Goal: Task Accomplishment & Management: Manage account settings

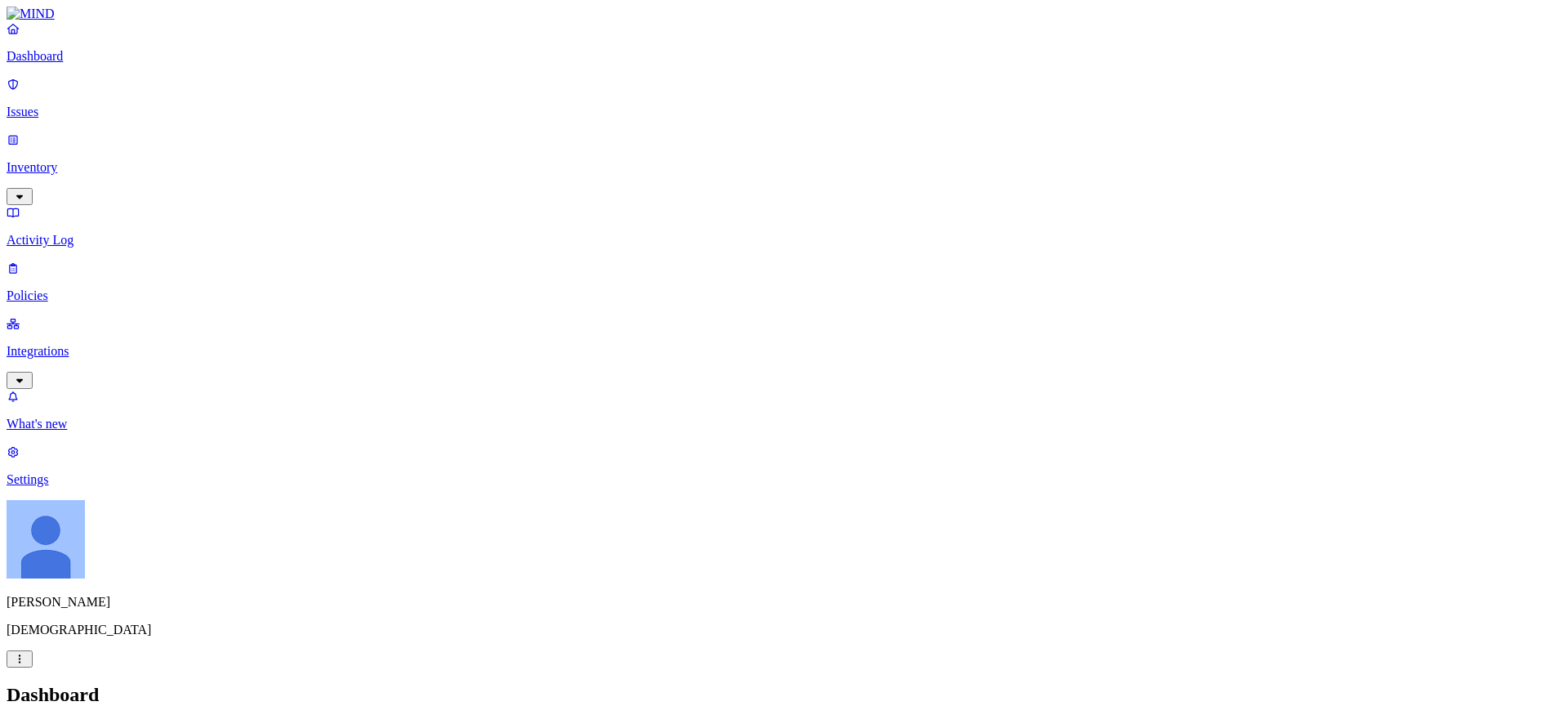
click at [681, 684] on h2 "Dashboard" at bounding box center [784, 694] width 1556 height 22
click at [64, 289] on p "Policies" at bounding box center [784, 296] width 1556 height 15
click at [800, 684] on h2 "Policies" at bounding box center [784, 694] width 1556 height 22
click at [69, 105] on p "Issues" at bounding box center [784, 112] width 1556 height 15
click at [69, 233] on p "Activity Log" at bounding box center [784, 240] width 1556 height 15
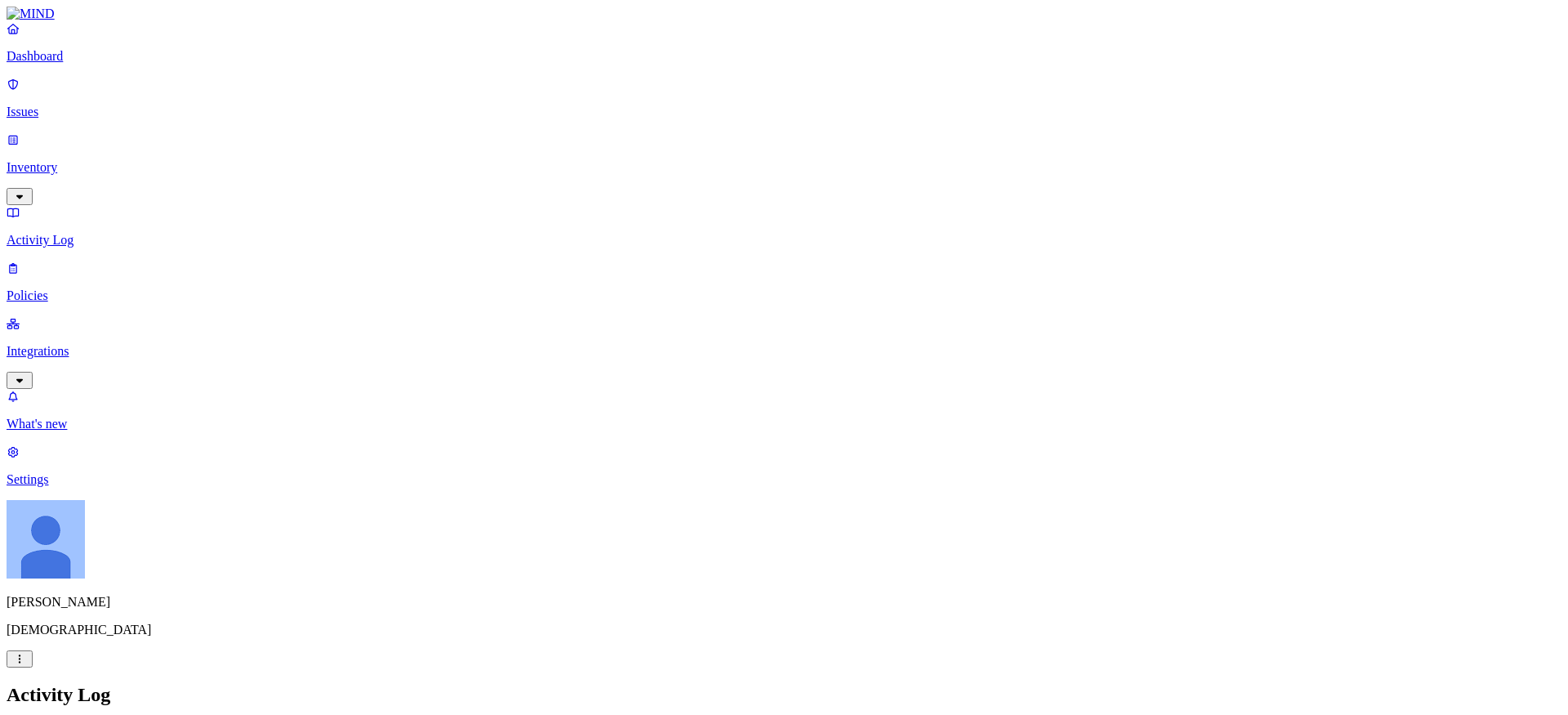
click at [20, 90] on icon at bounding box center [13, 84] width 13 height 11
click at [38, 132] on link "Inventory" at bounding box center [784, 167] width 1556 height 70
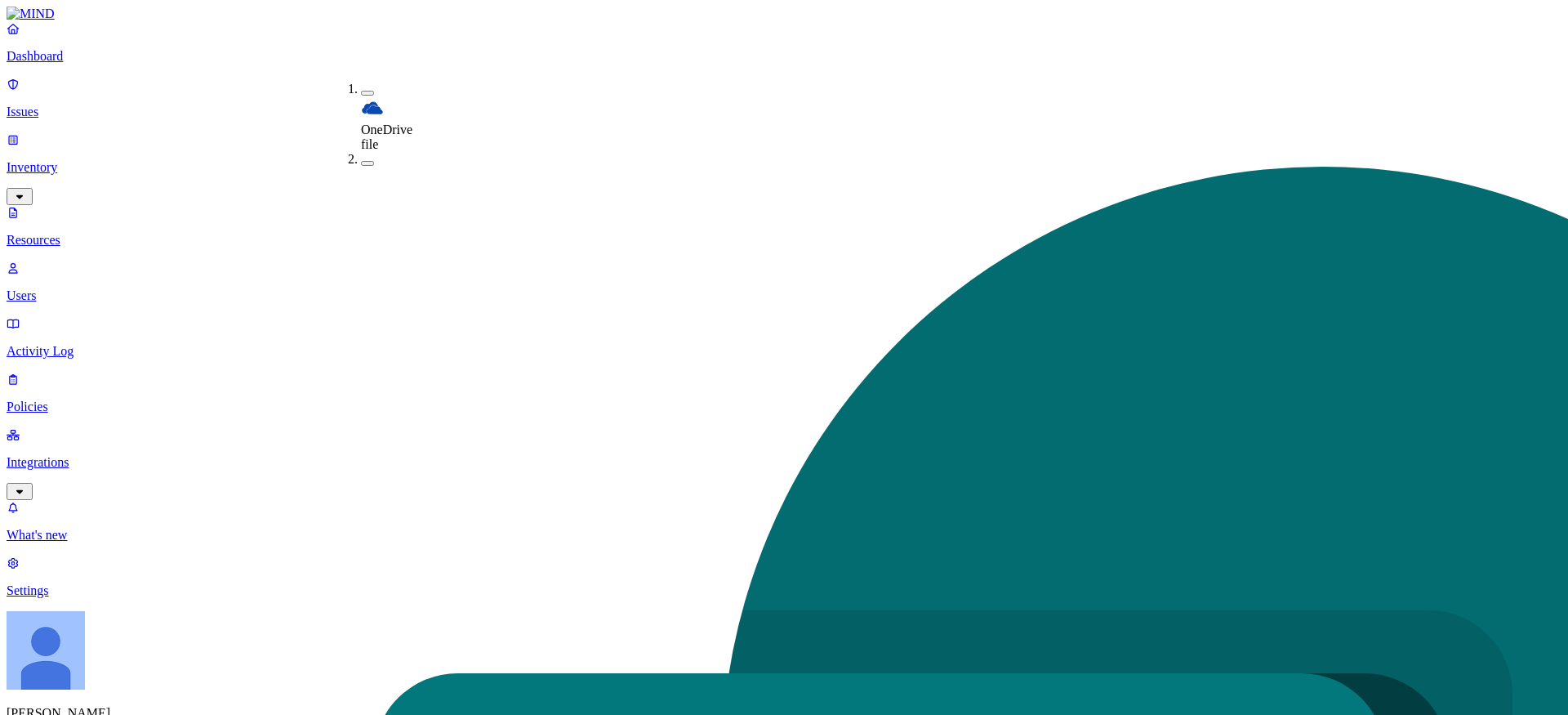
click at [60, 455] on p "Integrations" at bounding box center [784, 463] width 1556 height 15
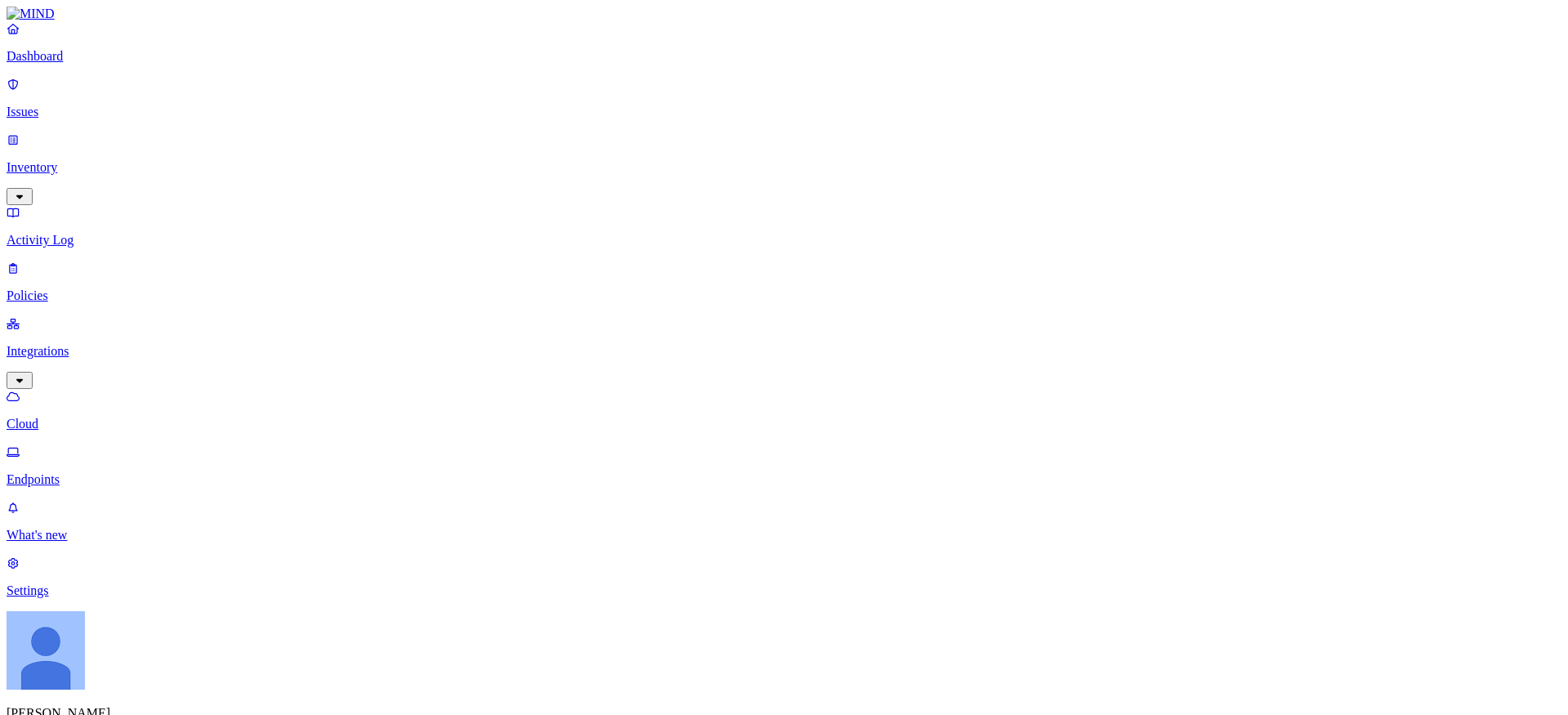
click at [59, 289] on p "Policies" at bounding box center [784, 296] width 1556 height 15
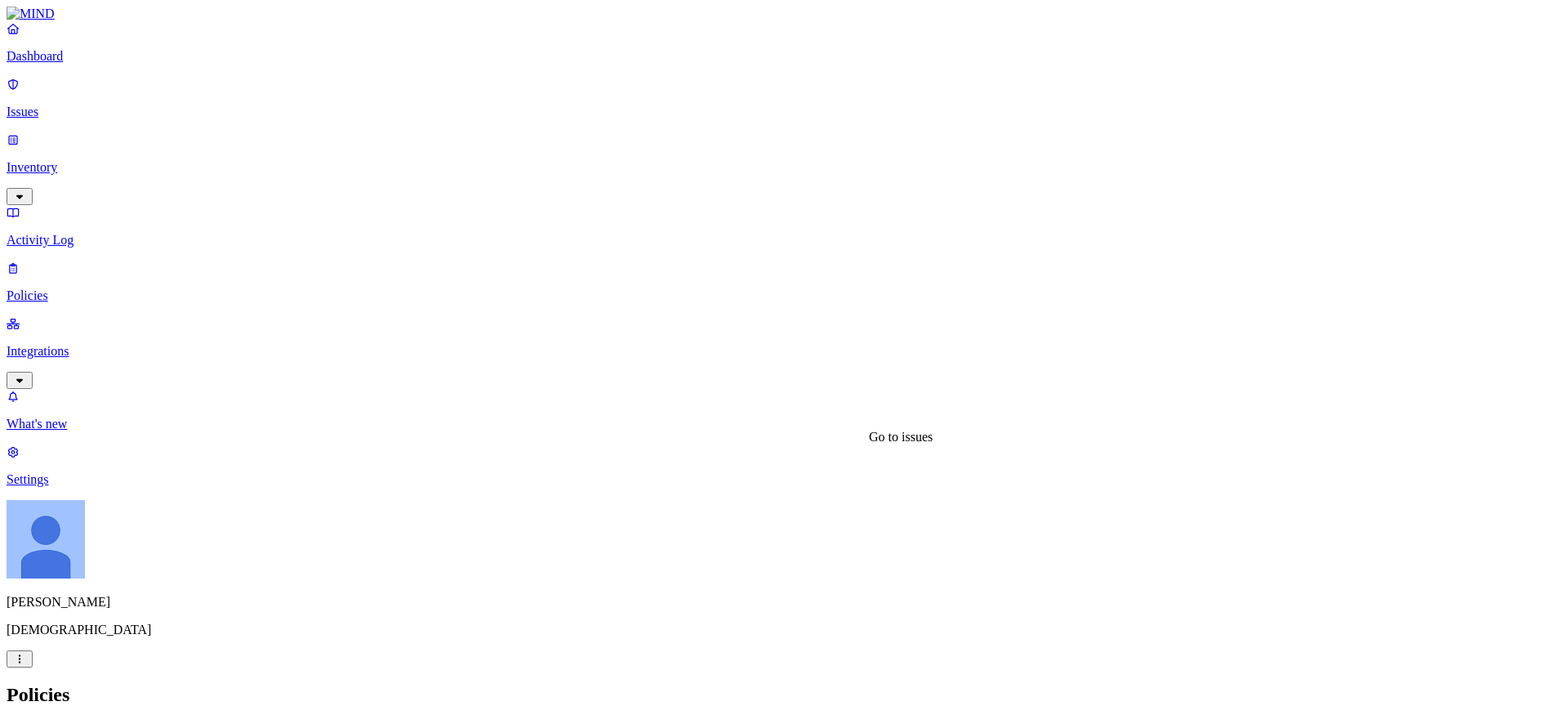
click at [61, 105] on p "Issues" at bounding box center [784, 112] width 1556 height 15
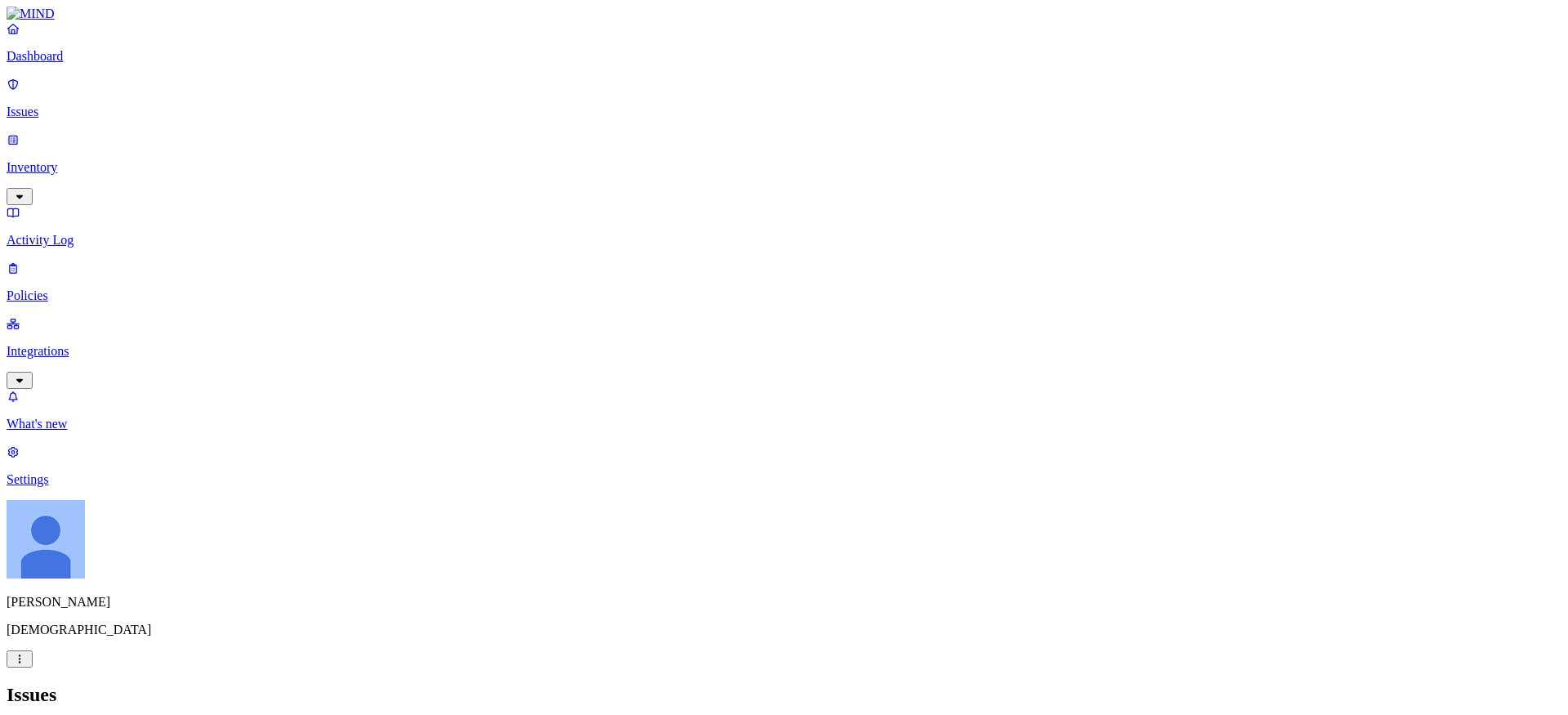
click at [57, 289] on p "Policies" at bounding box center [784, 296] width 1556 height 15
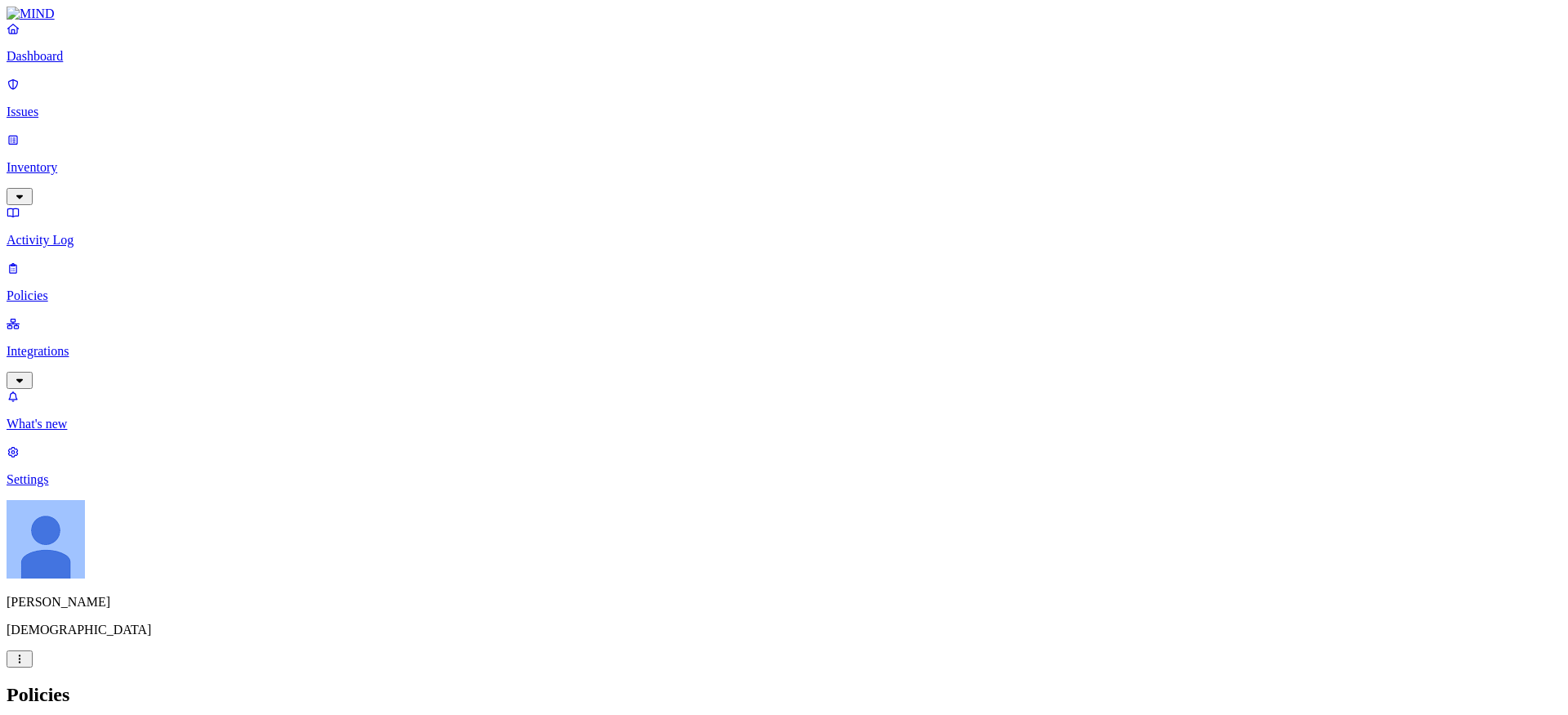
click at [94, 344] on p "Integrations" at bounding box center [784, 351] width 1556 height 15
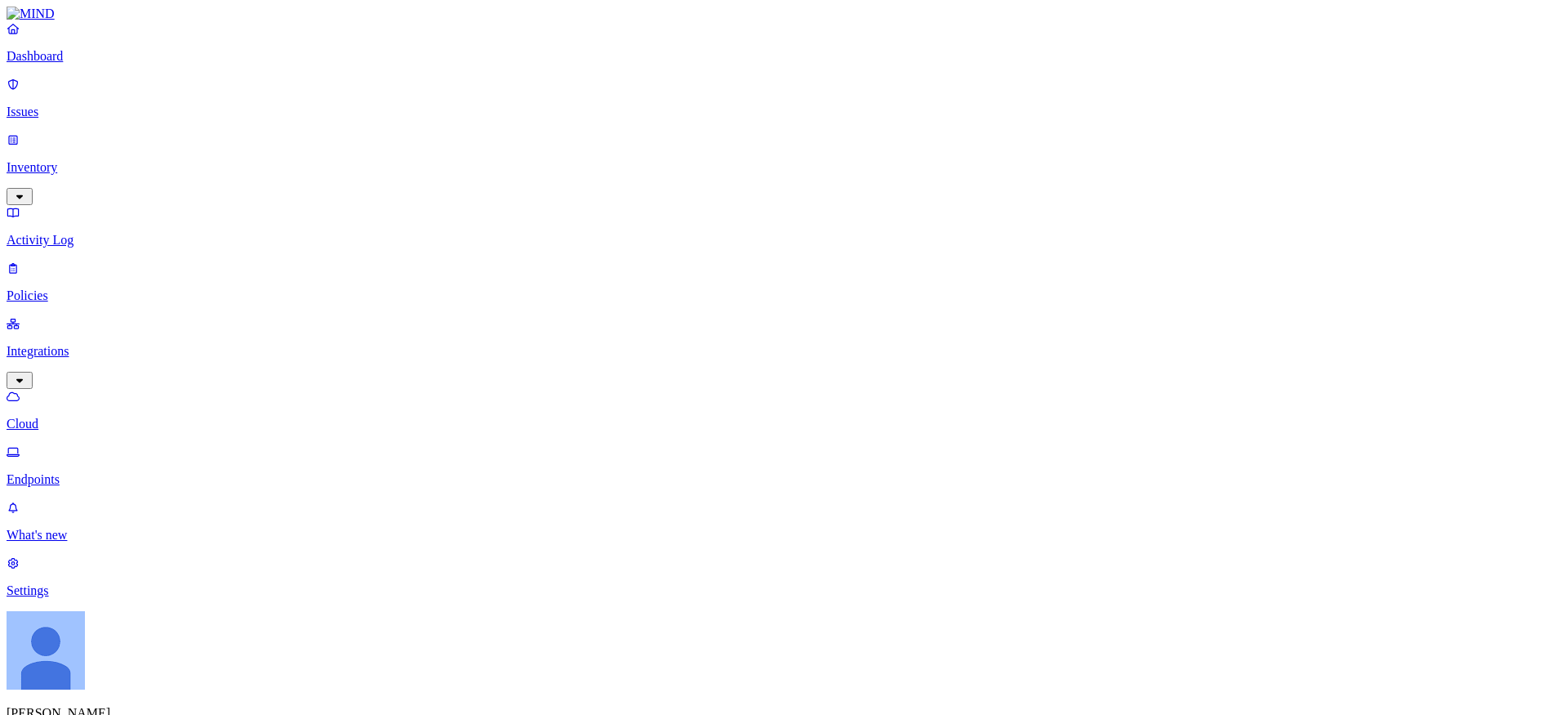
click at [70, 105] on p "Issues" at bounding box center [784, 112] width 1556 height 15
click at [40, 289] on p "Policies" at bounding box center [784, 296] width 1556 height 15
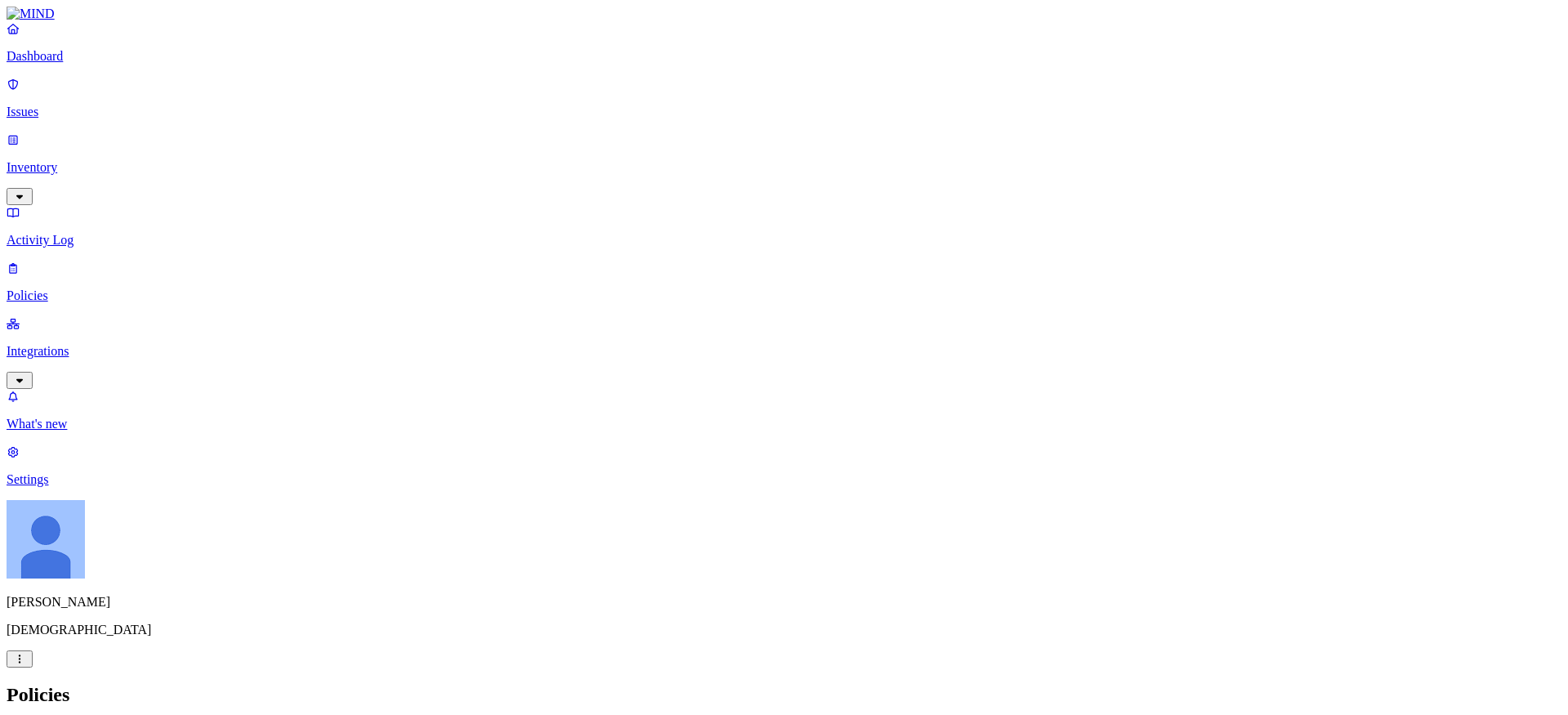
click at [53, 487] on link "Settings" at bounding box center [784, 465] width 1556 height 42
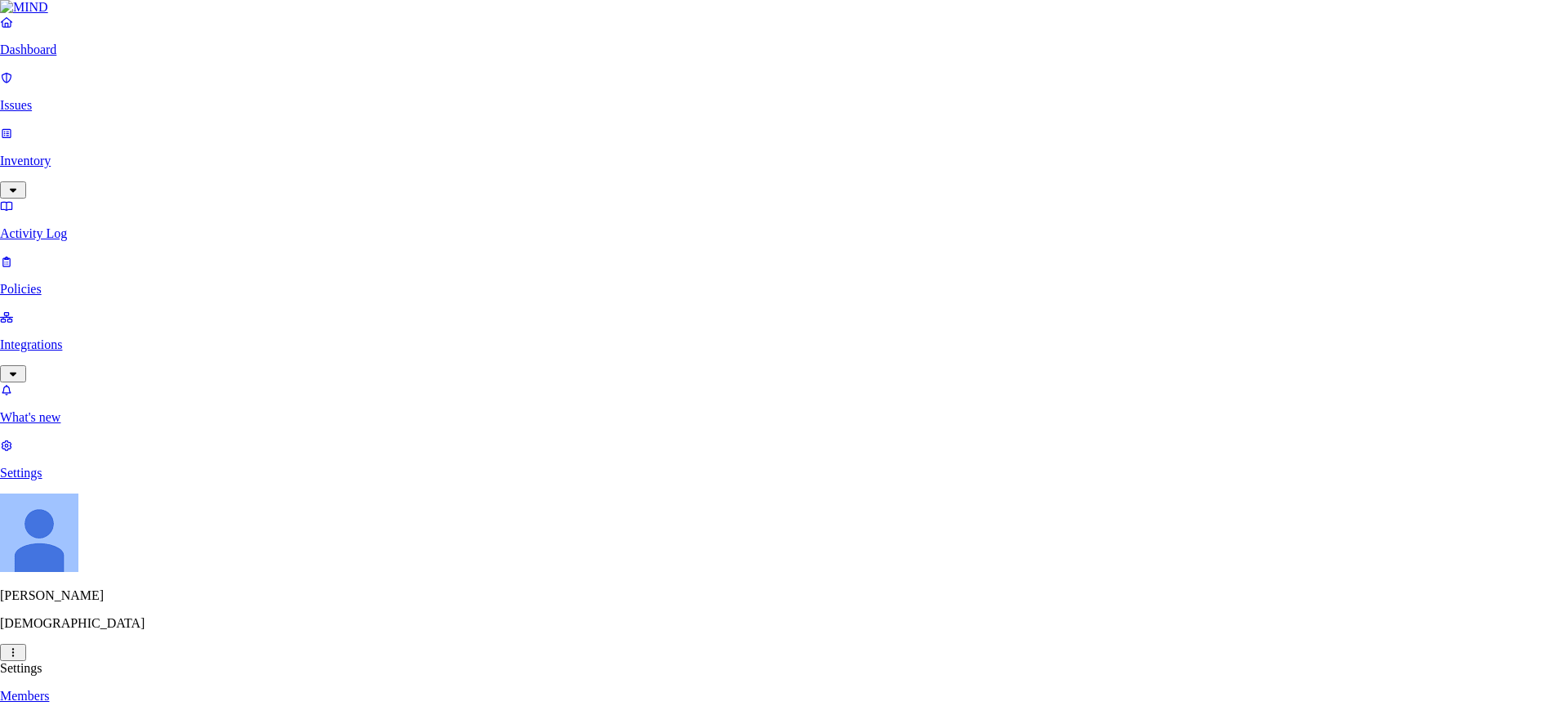
type input "cloud.samsara.com"
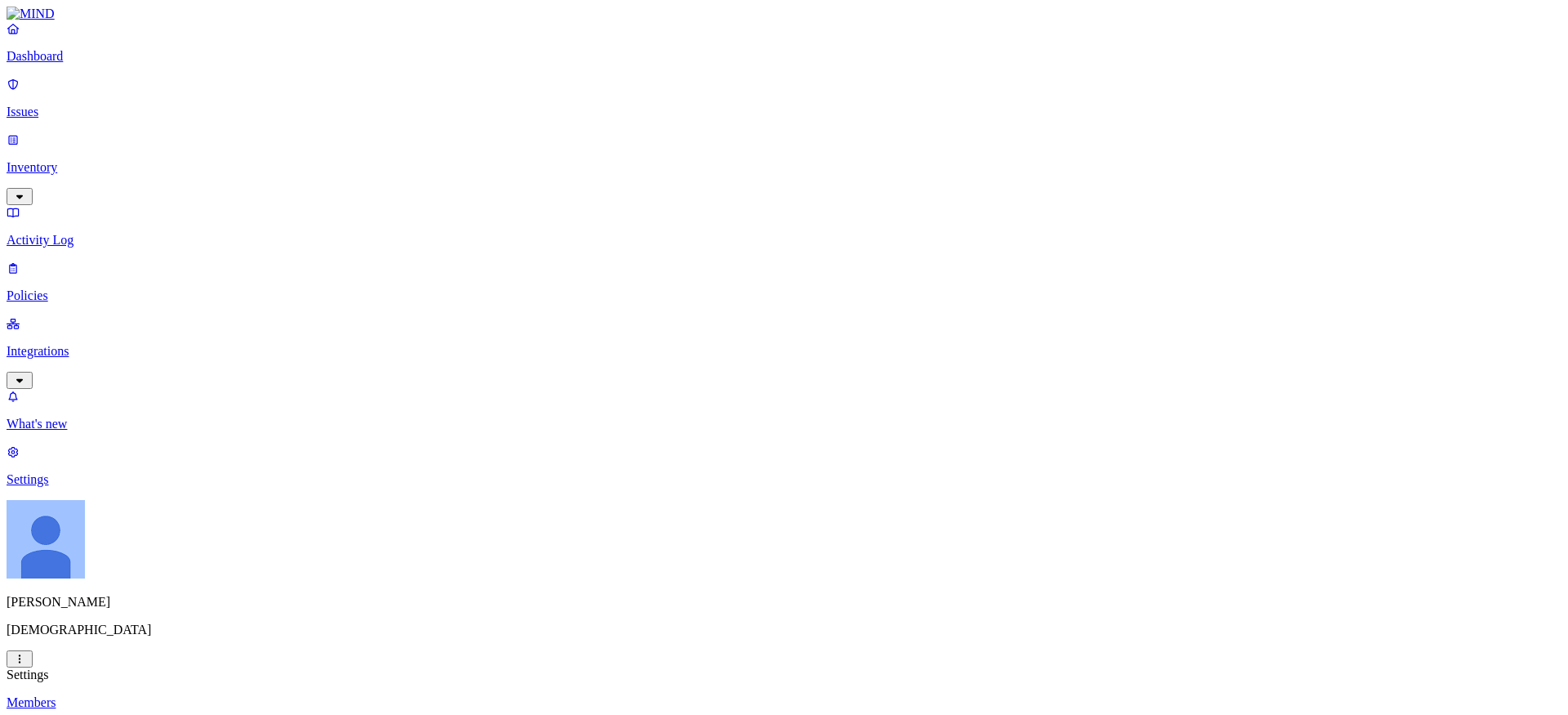
click at [37, 261] on link "Policies" at bounding box center [784, 281] width 1556 height 42
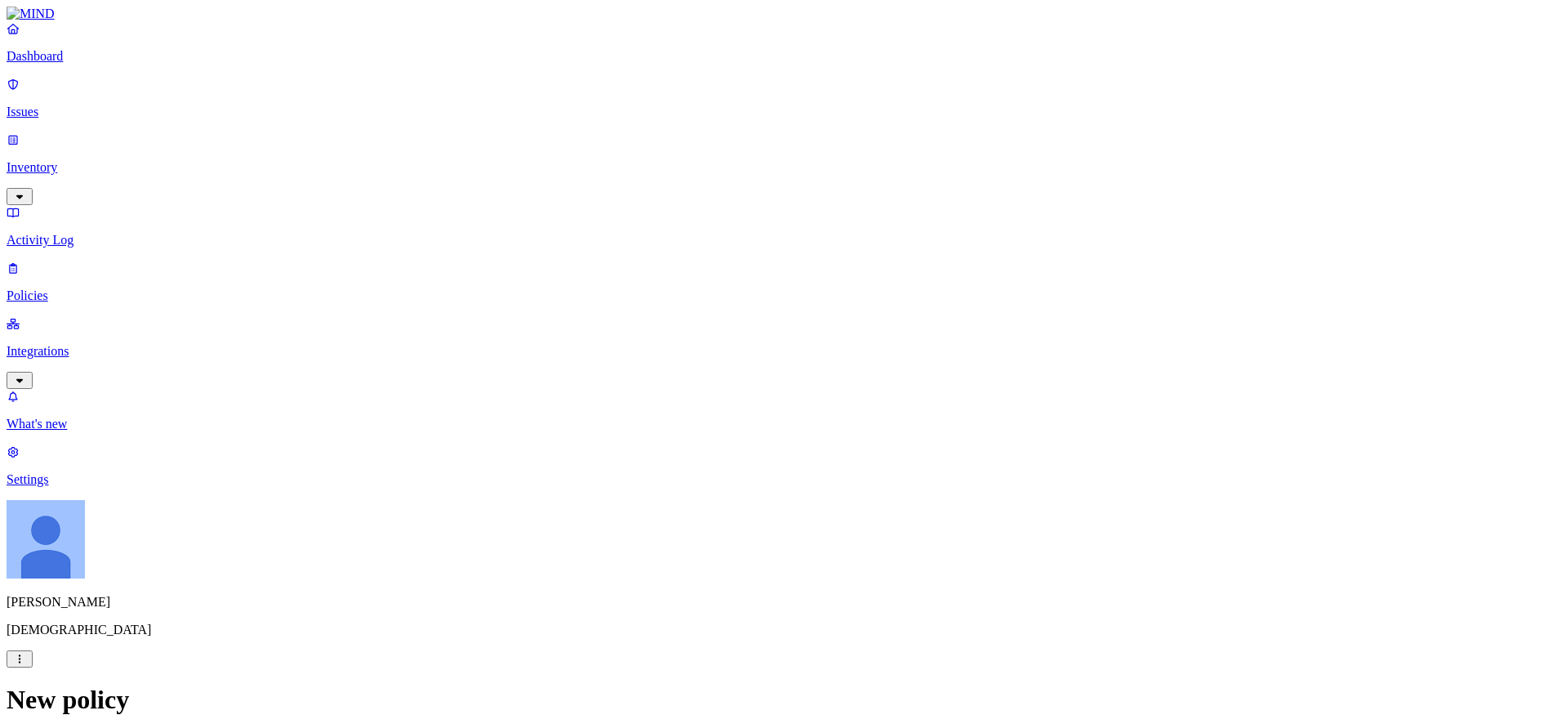
click at [741, 510] on label "Account type" at bounding box center [718, 506] width 44 height 29
click at [710, 451] on icon at bounding box center [709, 449] width 11 height 8
click at [723, 458] on label "Web Category" at bounding box center [721, 454] width 48 height 29
click at [737, 605] on div "Custom" at bounding box center [775, 609] width 158 height 30
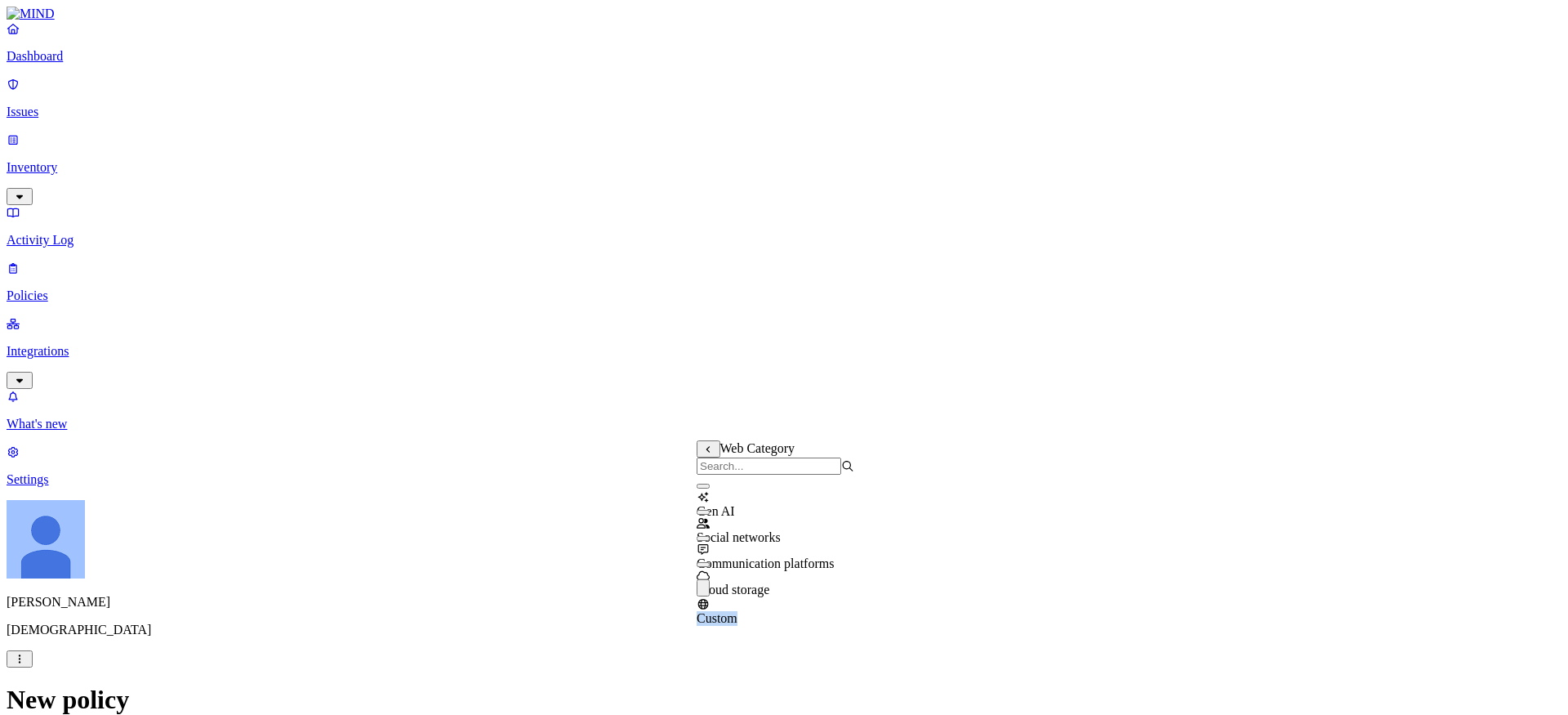
click at [737, 605] on div "Custom" at bounding box center [775, 611] width 158 height 30
click at [732, 447] on span "Web Category" at bounding box center [757, 448] width 75 height 14
click at [709, 450] on icon at bounding box center [709, 449] width 3 height 7
click at [739, 473] on label "Web Domain" at bounding box center [718, 480] width 42 height 29
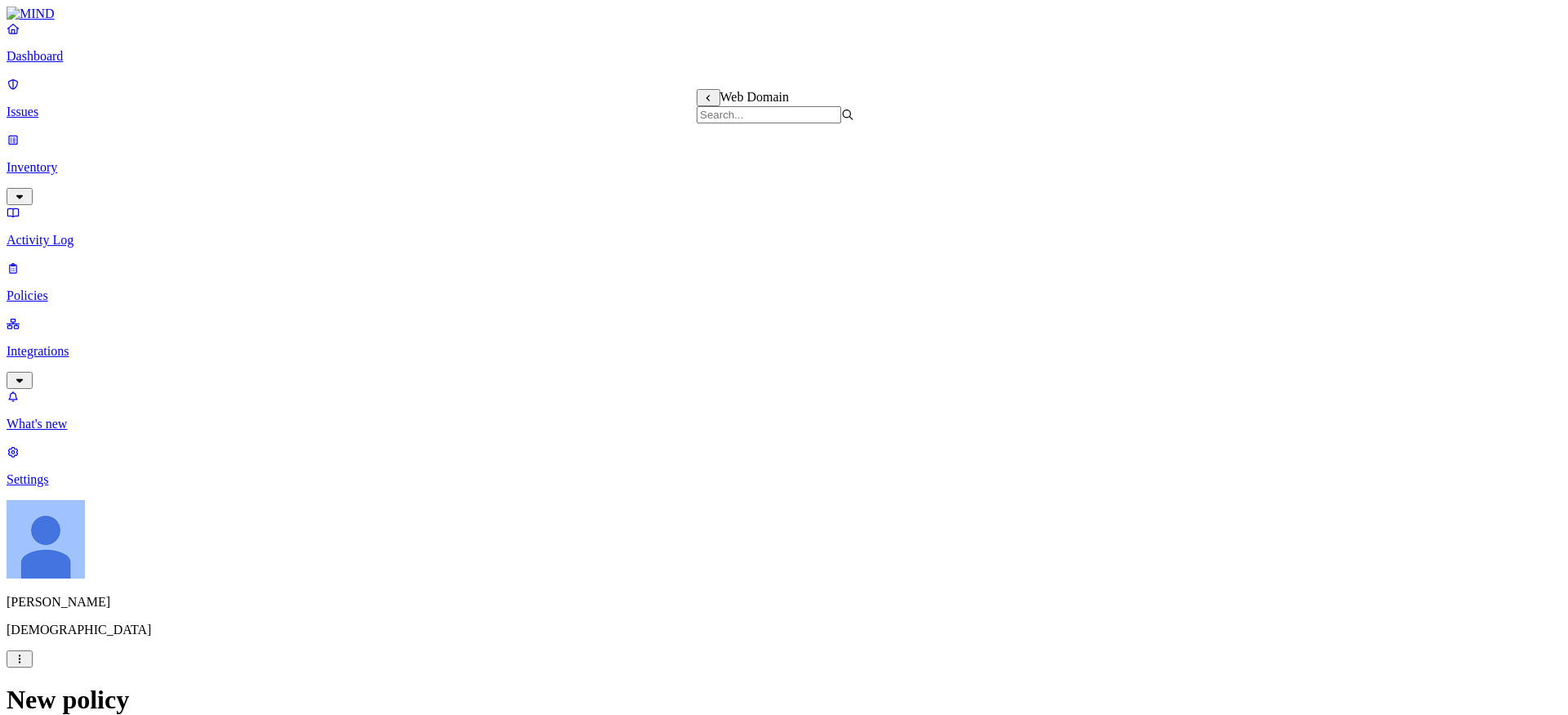
scroll to position [810, 0]
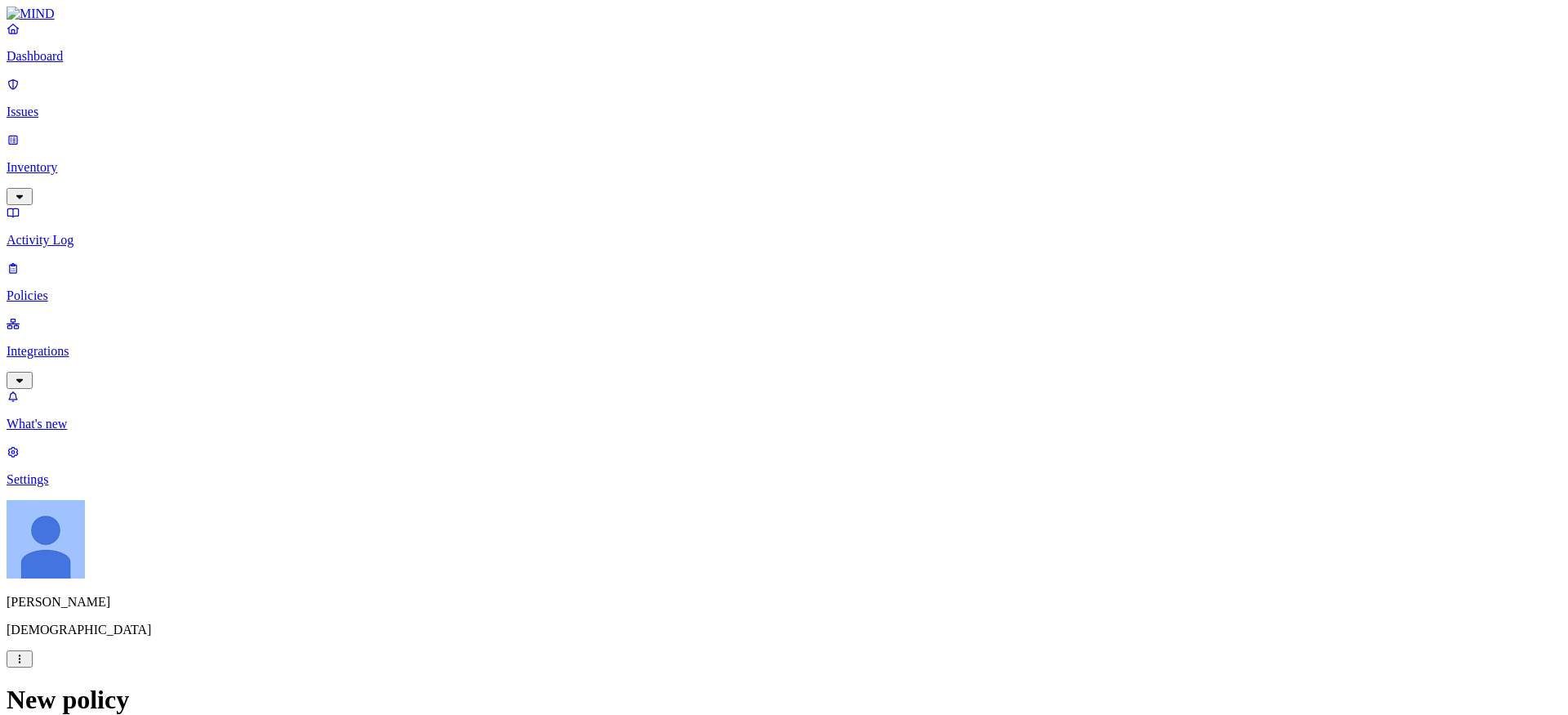
click at [74, 289] on p "Policies" at bounding box center [784, 296] width 1556 height 15
click at [69, 106] on p "Issues" at bounding box center [784, 112] width 1556 height 15
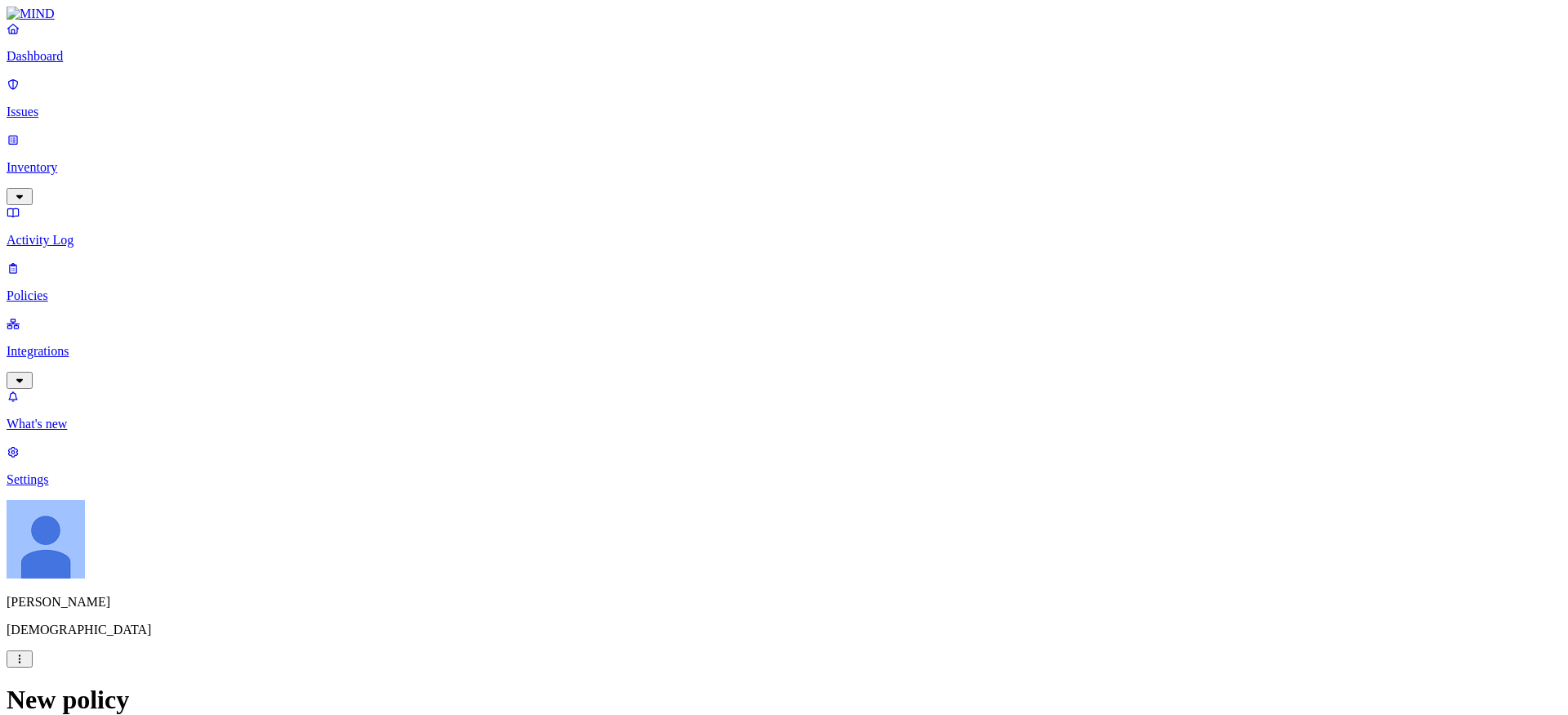
click at [745, 412] on label "Web Category" at bounding box center [721, 405] width 48 height 29
click at [73, 344] on p "Integrations" at bounding box center [784, 351] width 1556 height 15
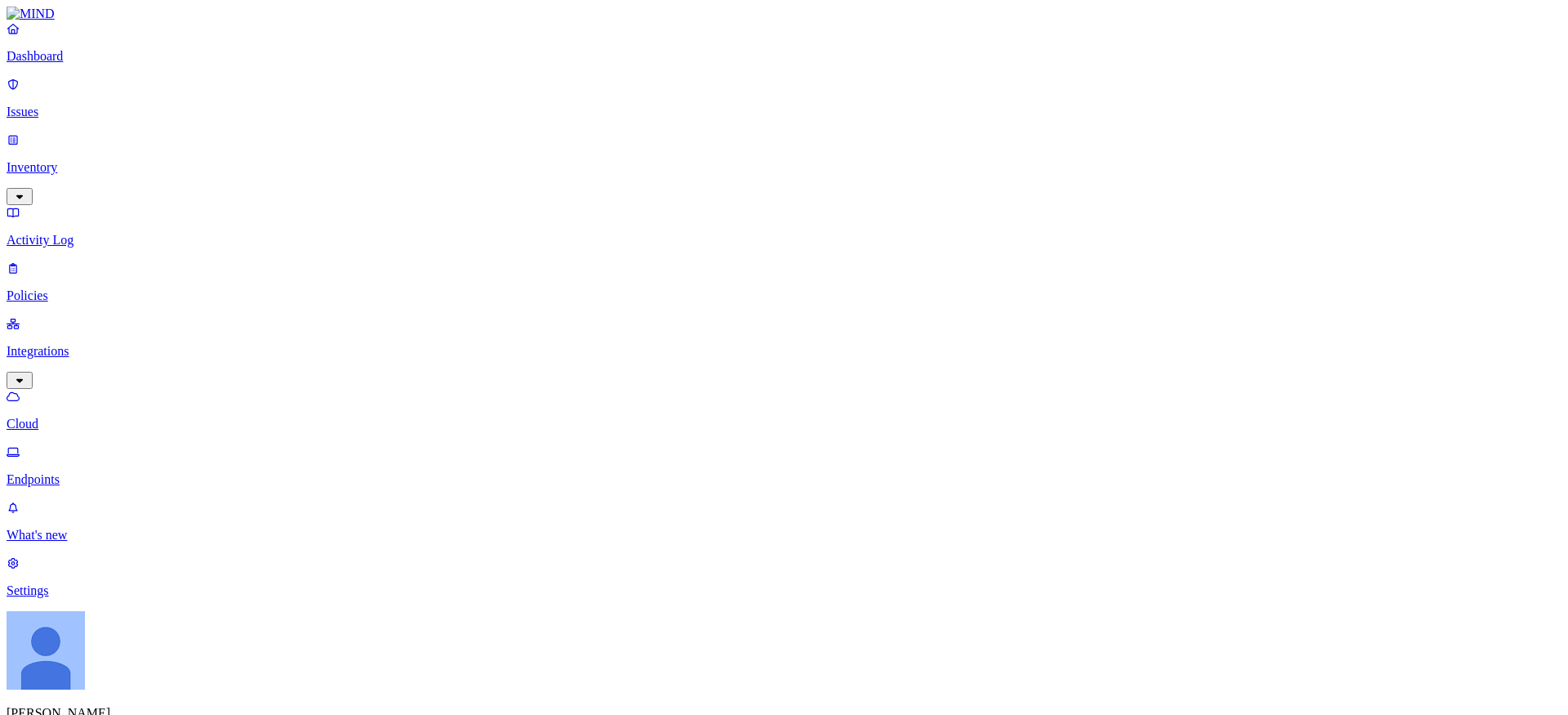
click at [27, 598] on div "What's new 1 Settings" at bounding box center [784, 548] width 1556 height 98
click at [16, 568] on icon at bounding box center [13, 562] width 13 height 11
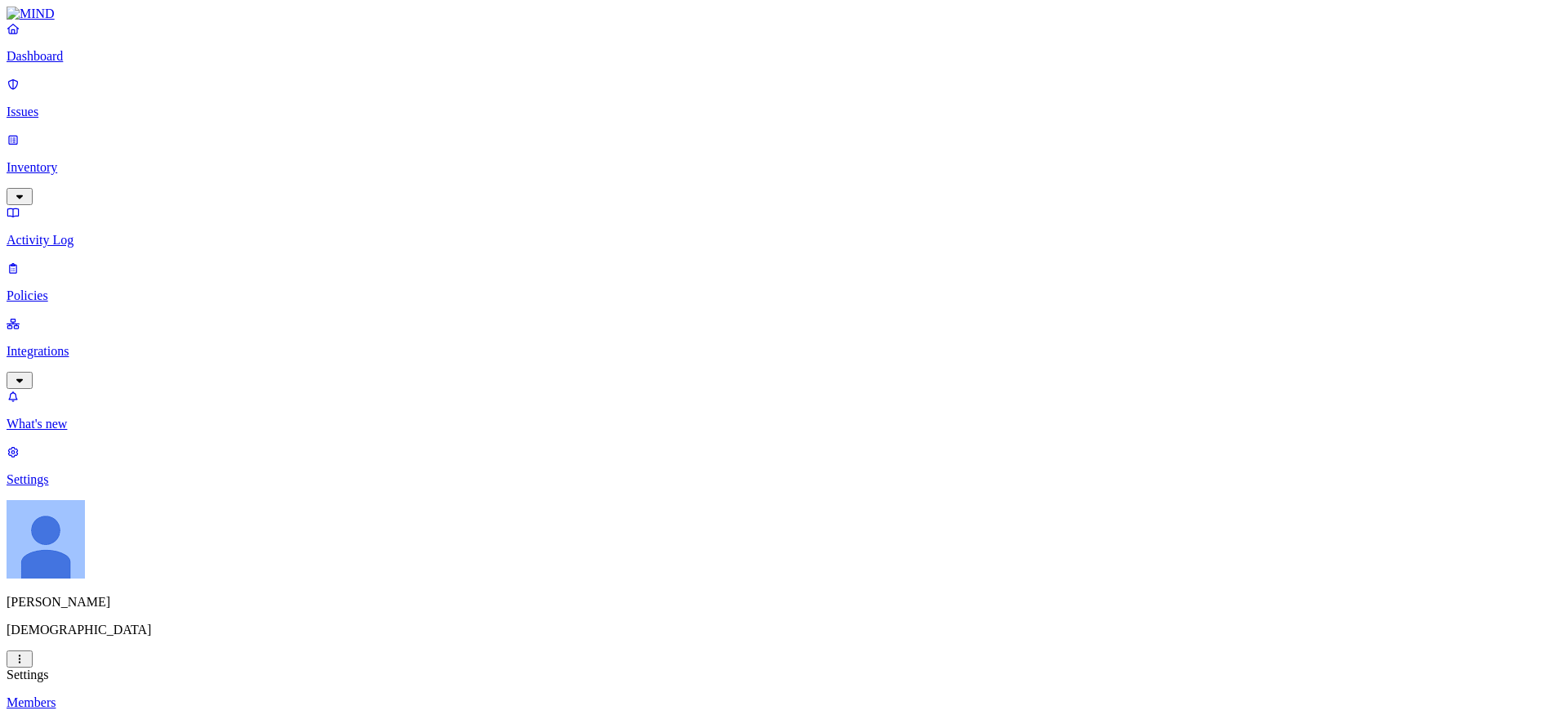
scroll to position [186, 0]
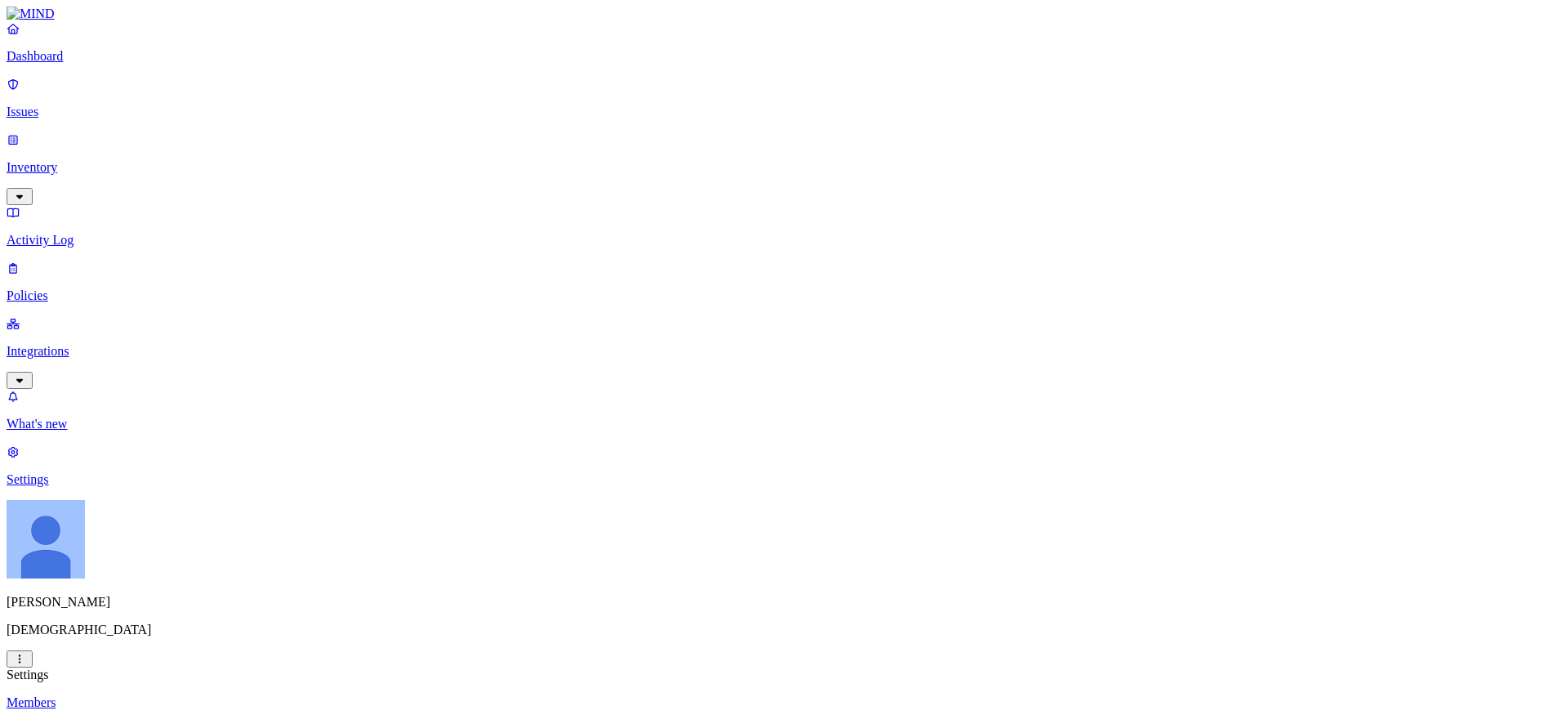
click at [60, 289] on p "Policies" at bounding box center [784, 296] width 1556 height 15
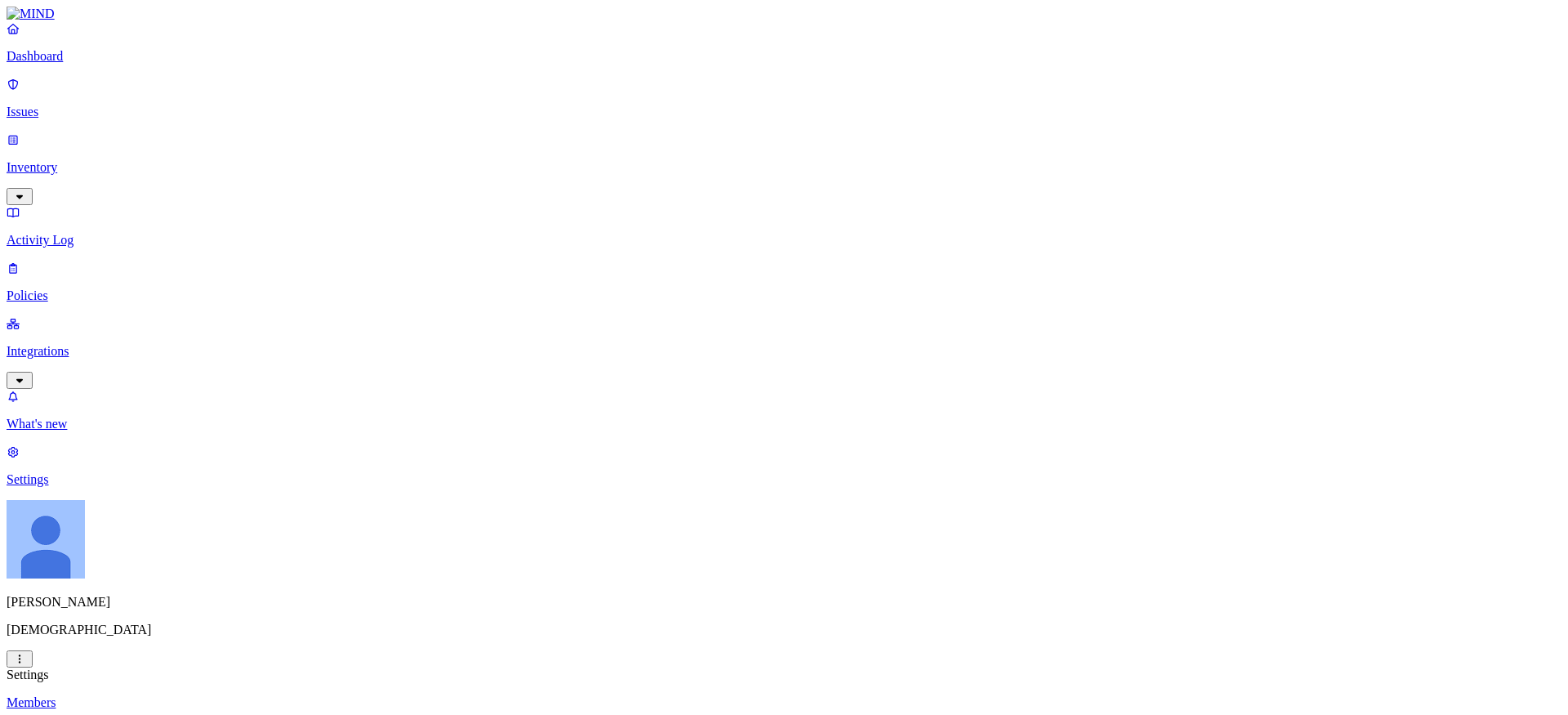
scroll to position [0, 0]
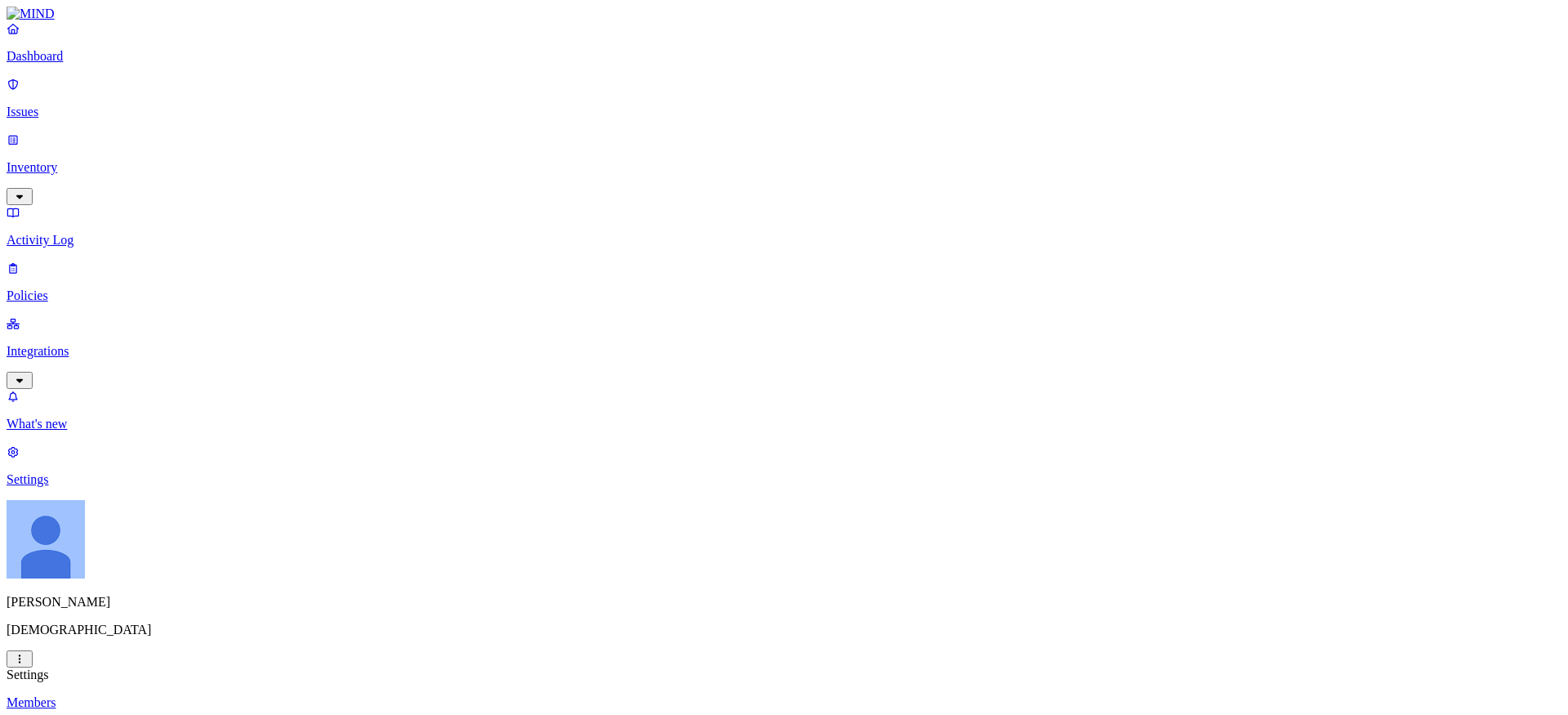
click at [45, 261] on link "Policies" at bounding box center [784, 281] width 1556 height 42
type input "block ignacio"
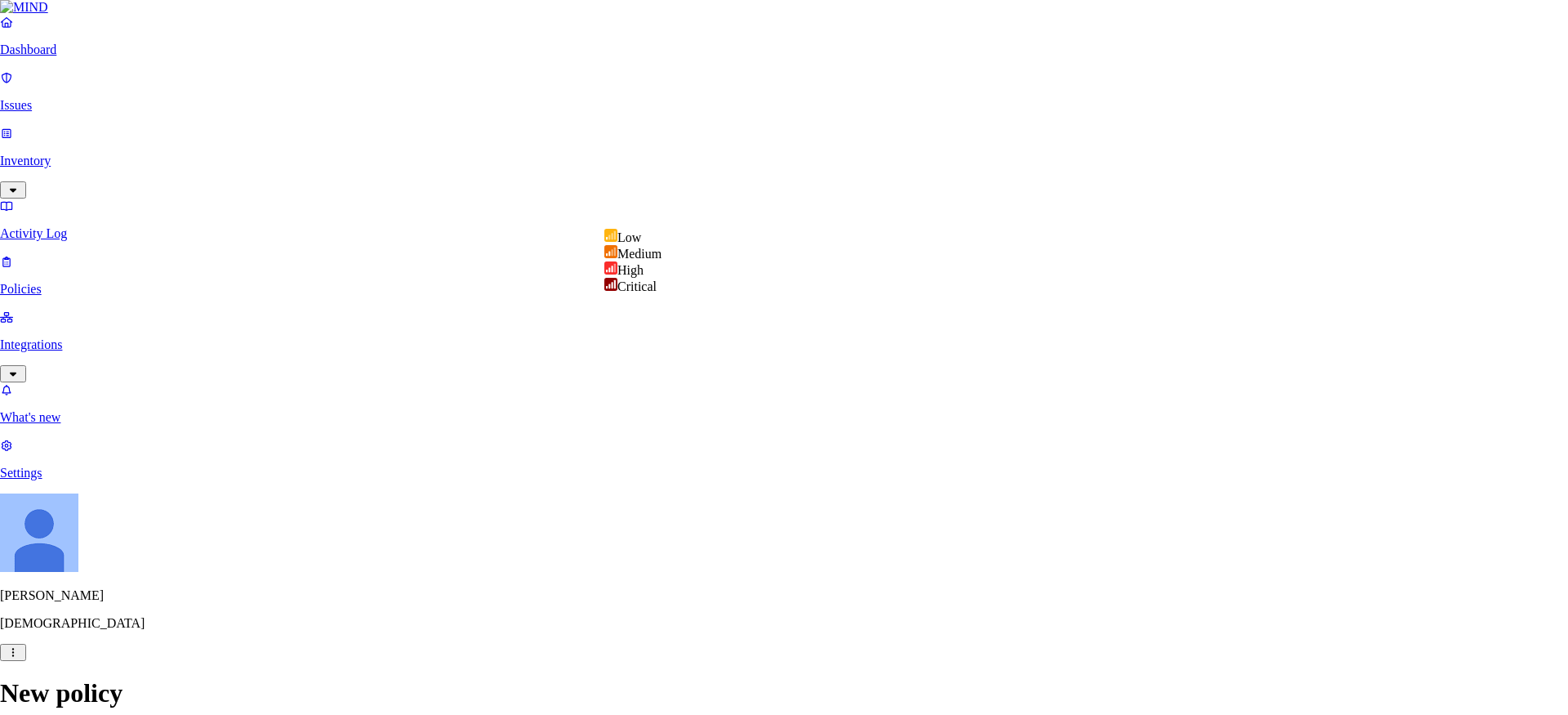
select select "2"
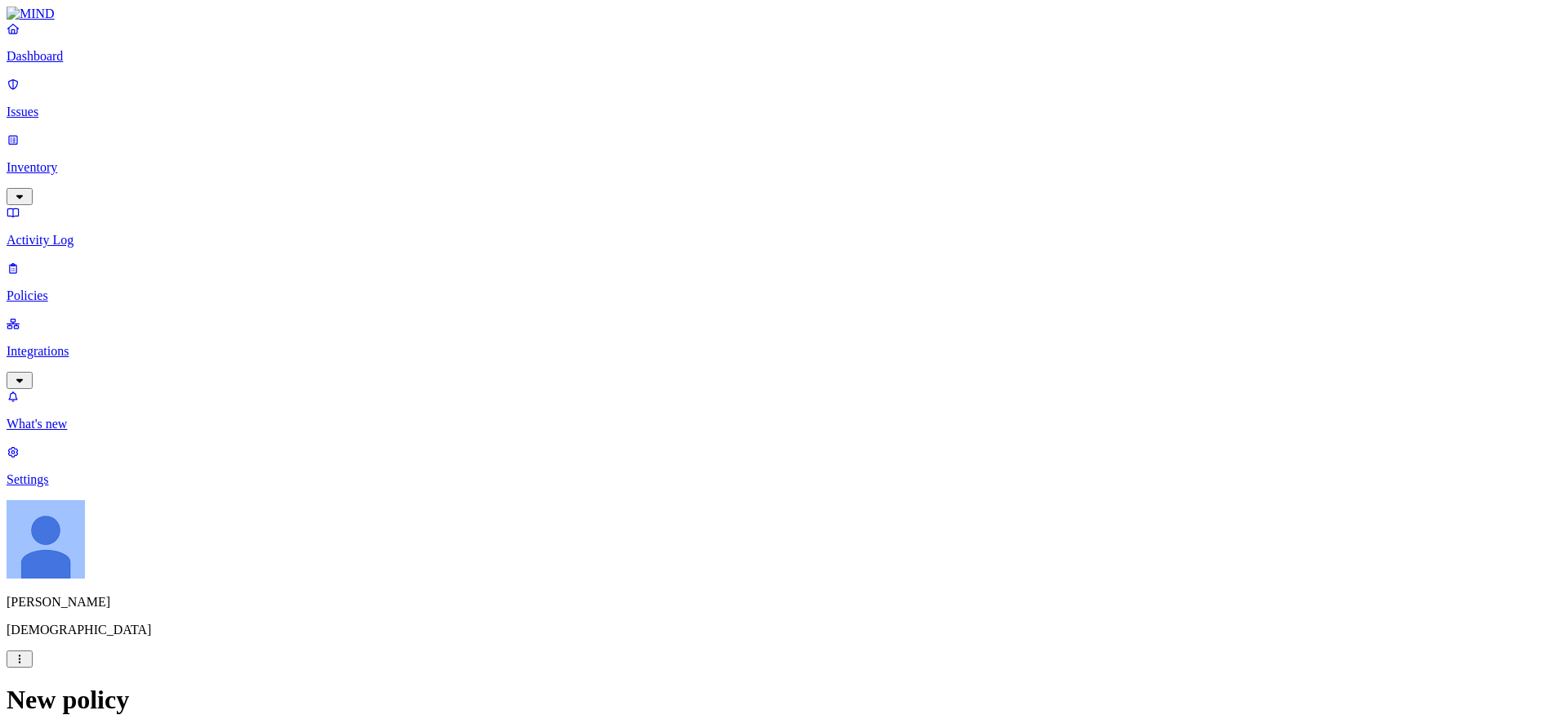
scroll to position [372, 0]
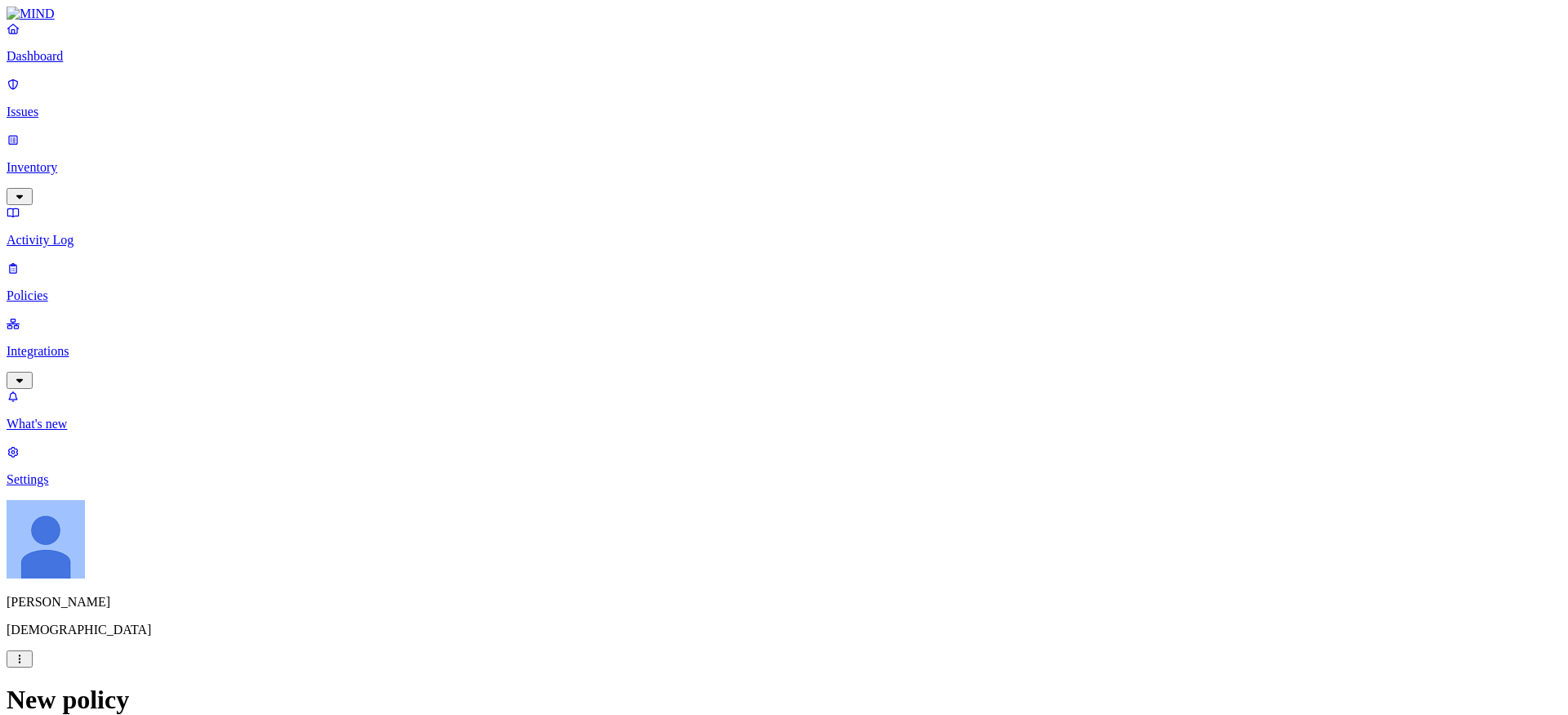
click at [727, 231] on label "Flagged user" at bounding box center [706, 228] width 42 height 29
click at [697, 221] on icon at bounding box center [697, 223] width 11 height 8
click at [715, 252] on label "Users" at bounding box center [700, 247] width 30 height 14
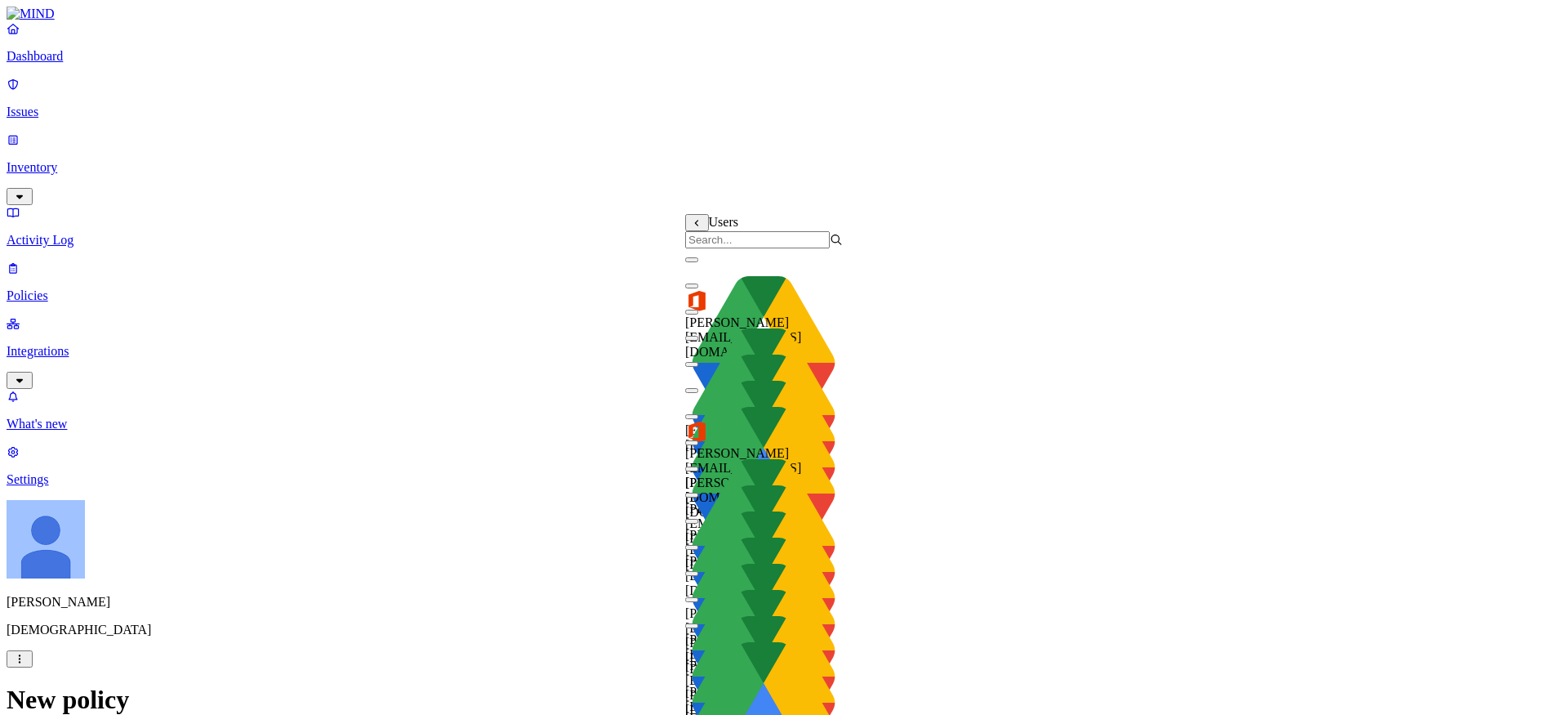
click at [771, 248] on input "search" at bounding box center [757, 239] width 144 height 17
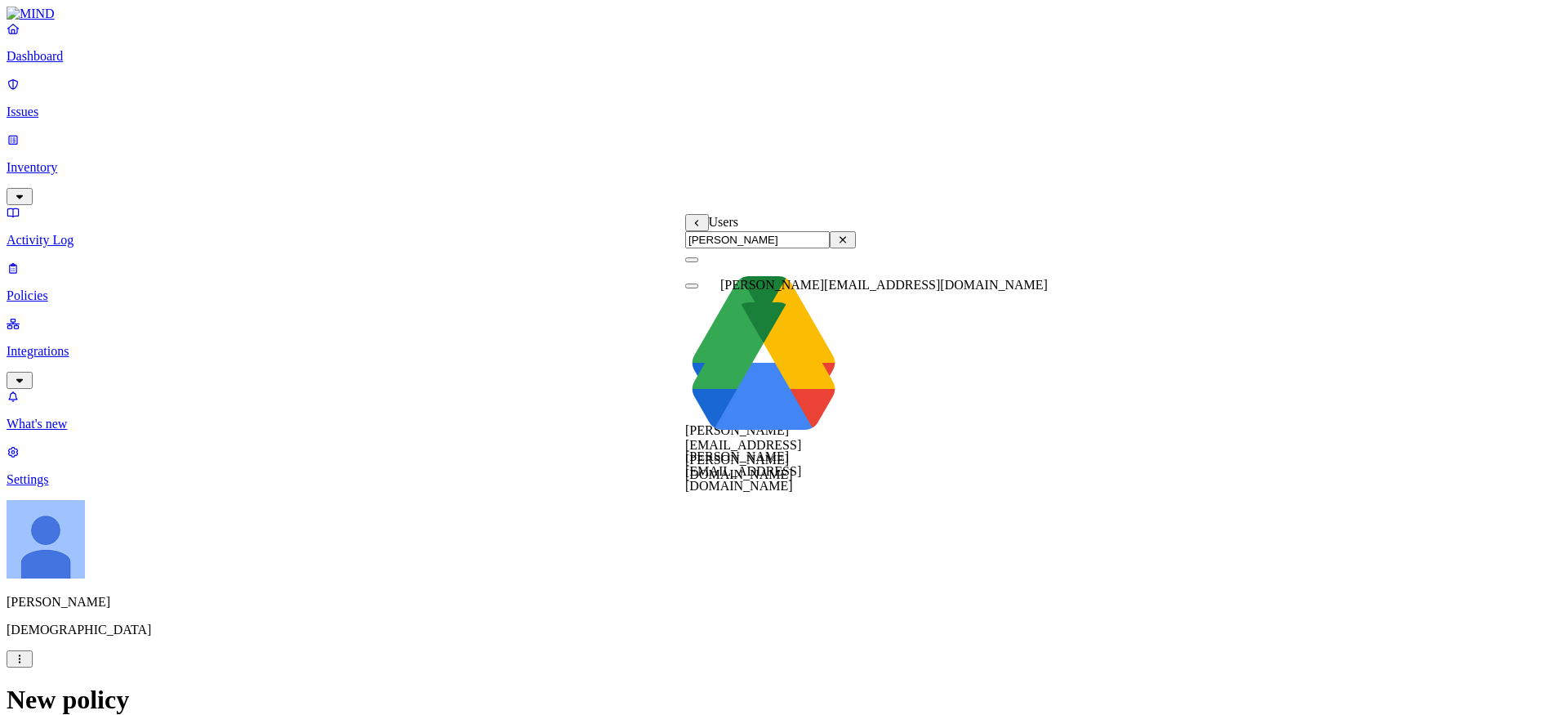
type input "[PERSON_NAME]"
click at [771, 449] on span "[PERSON_NAME][EMAIL_ADDRESS][DOMAIN_NAME]" at bounding box center [743, 471] width 116 height 43
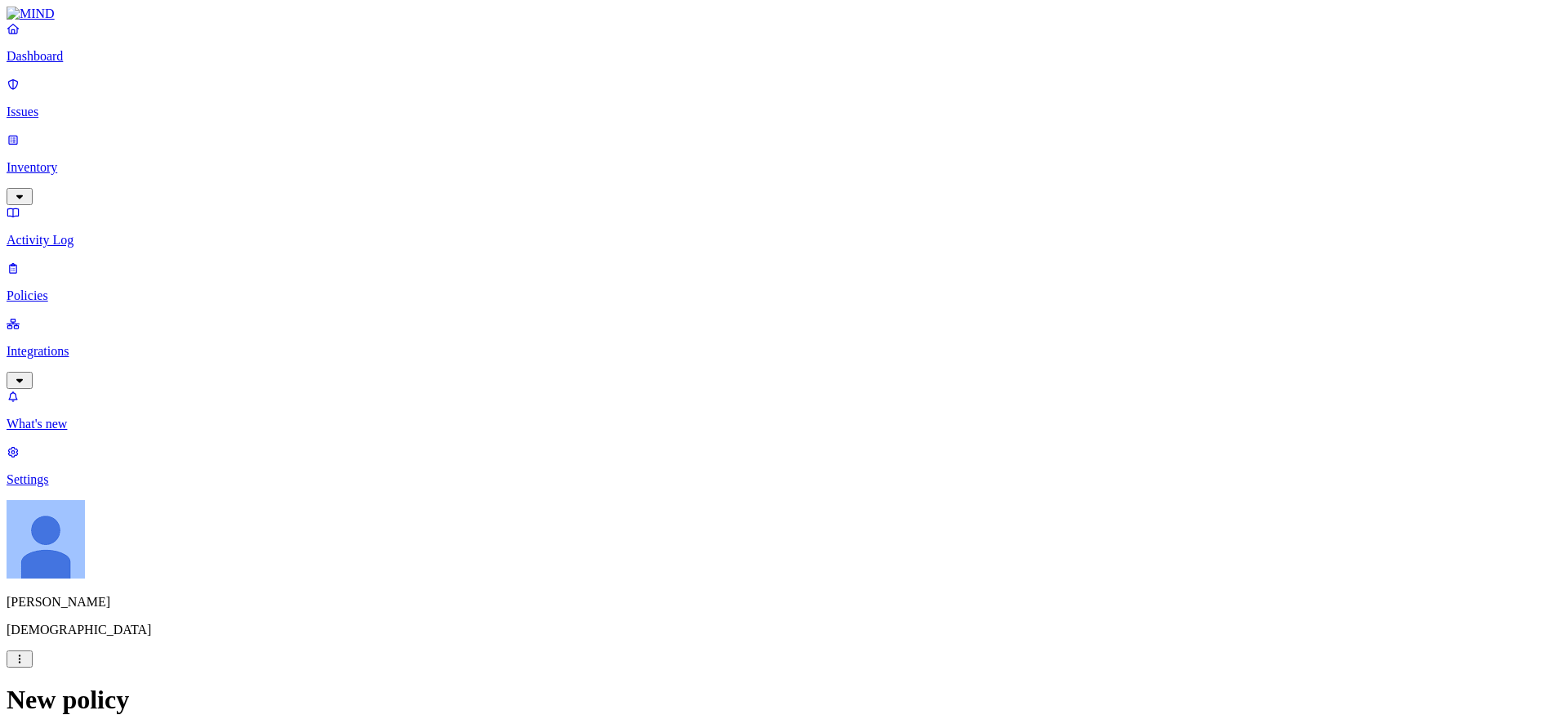
scroll to position [956, 0]
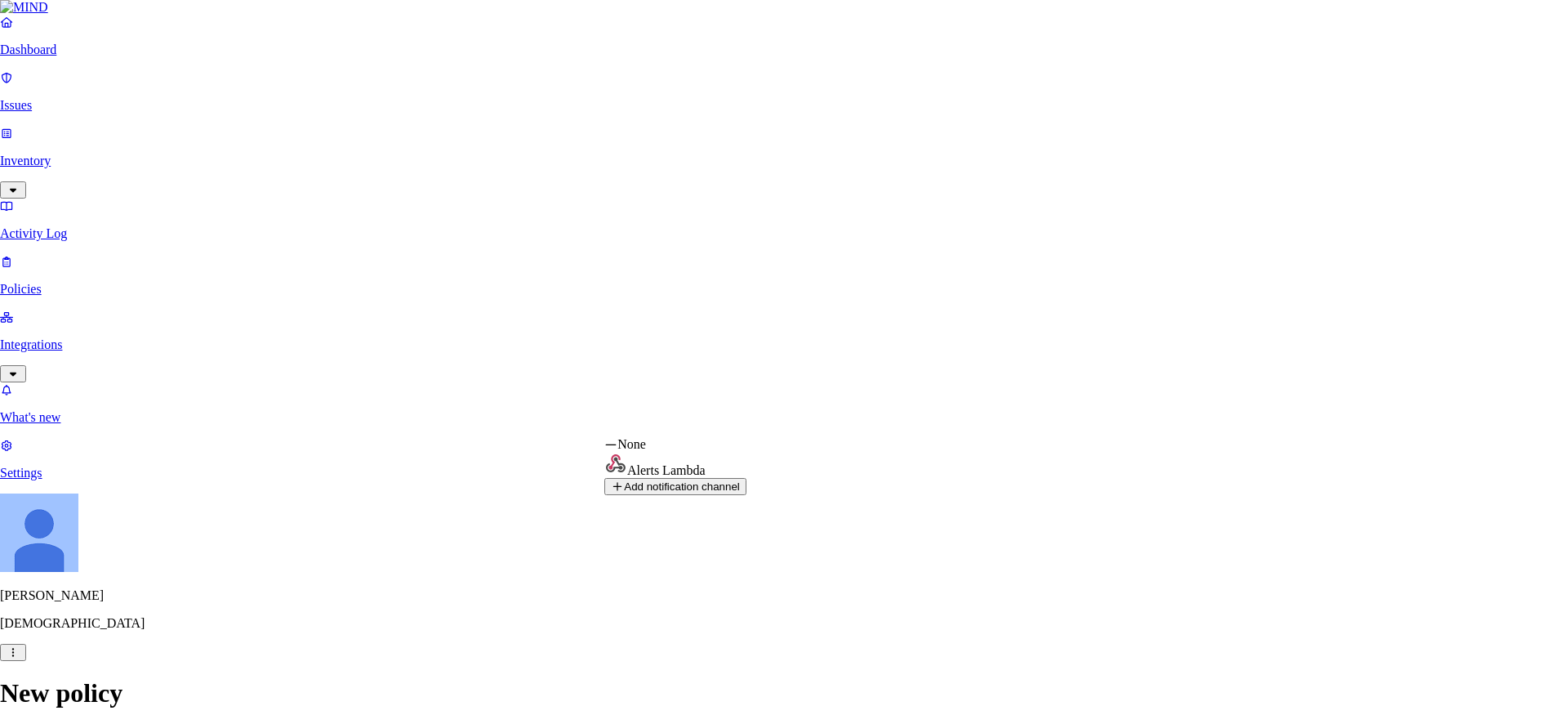
select select "01998657-7f22-7728-82b2-574ddca20068"
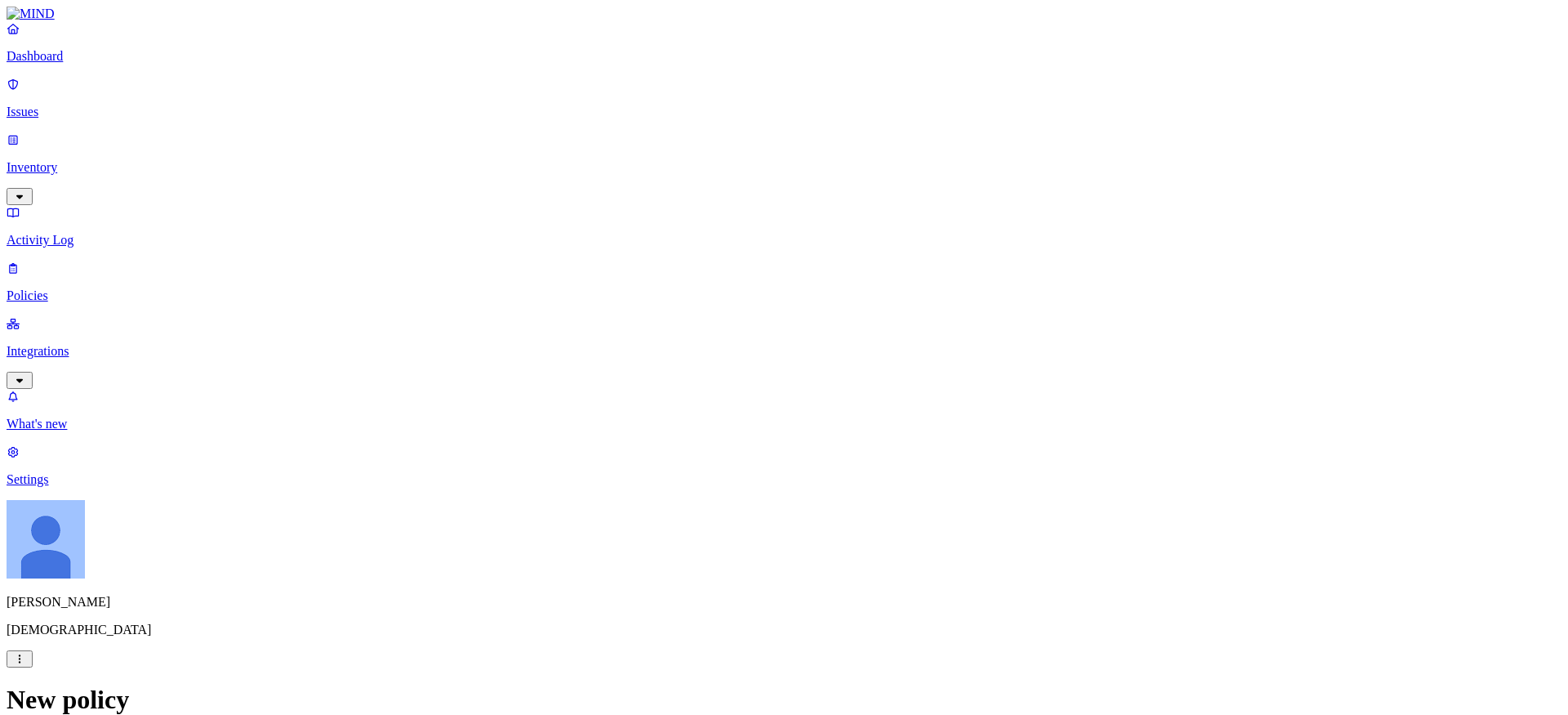
scroll to position [1029, 0]
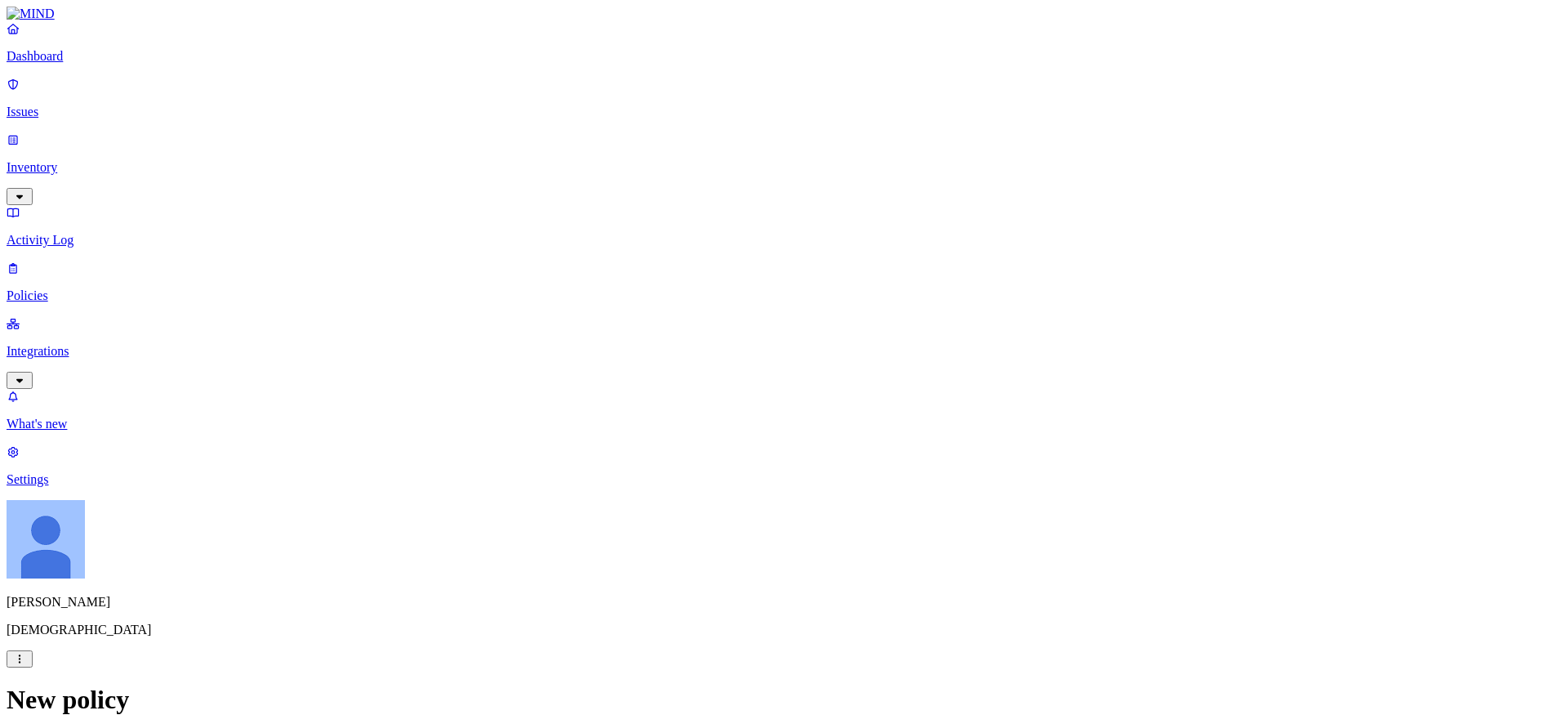
scroll to position [769, 0]
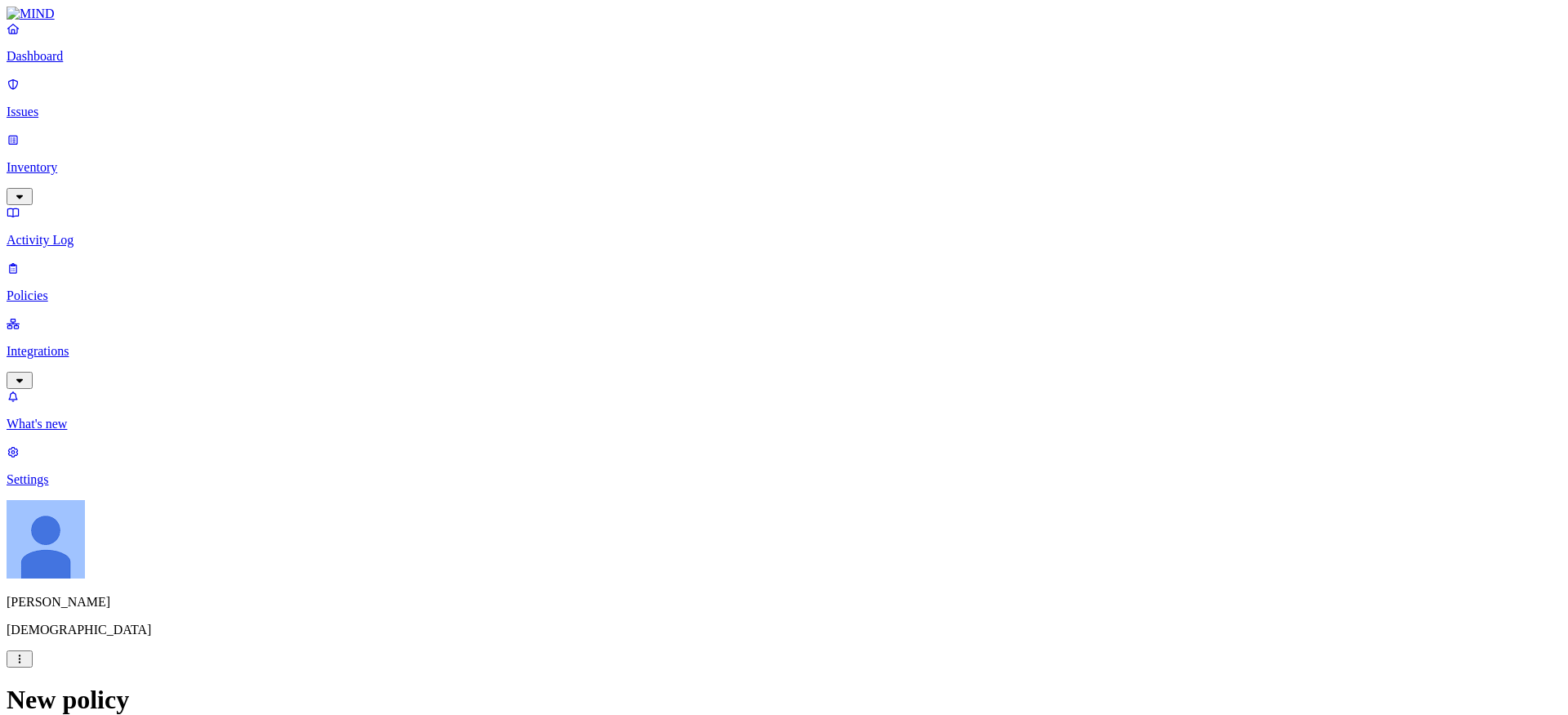
type input "Test: Block ignacio"
click at [691, 486] on label "File type" at bounding box center [680, 488] width 23 height 29
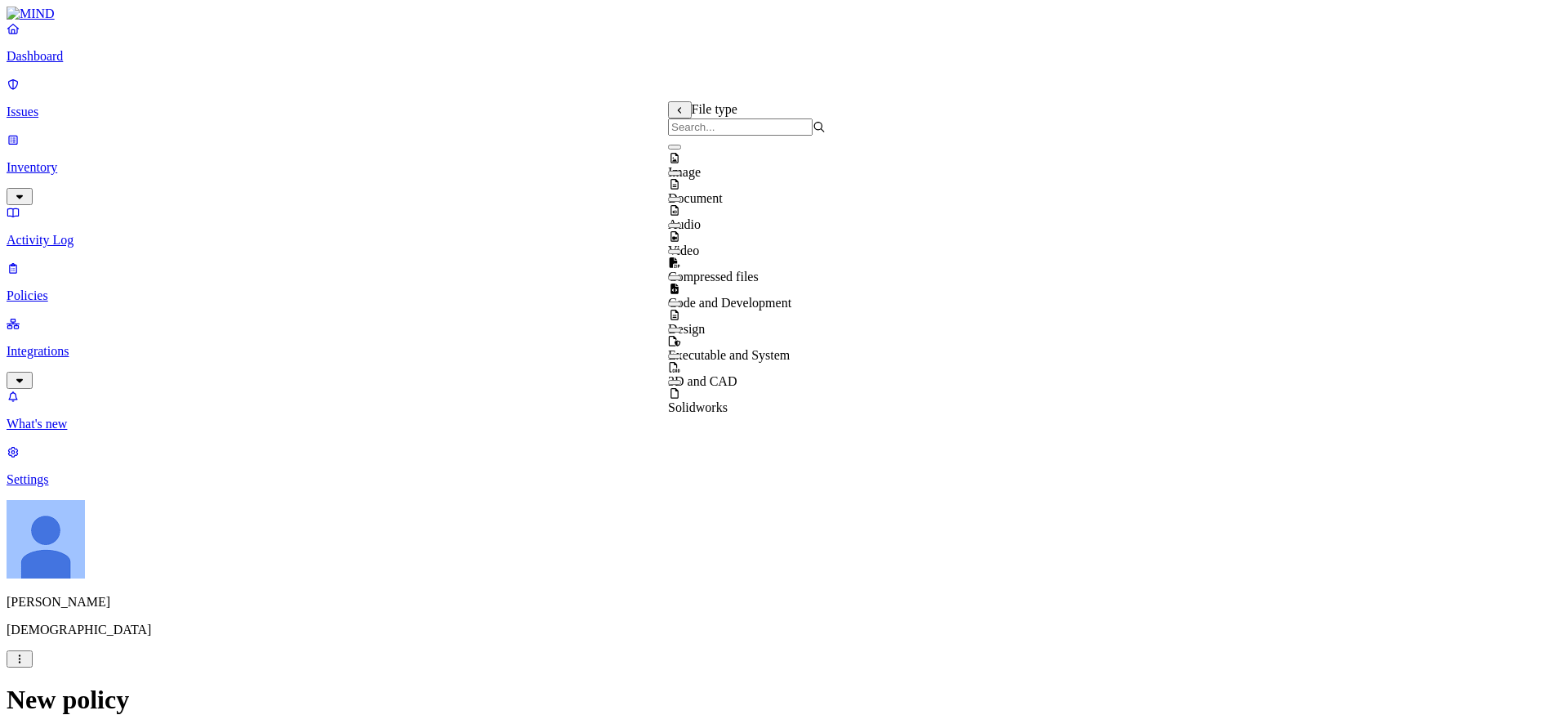
scroll to position [0, 0]
click at [687, 125] on input "search" at bounding box center [740, 127] width 144 height 17
click at [722, 237] on div "Video" at bounding box center [746, 235] width 158 height 44
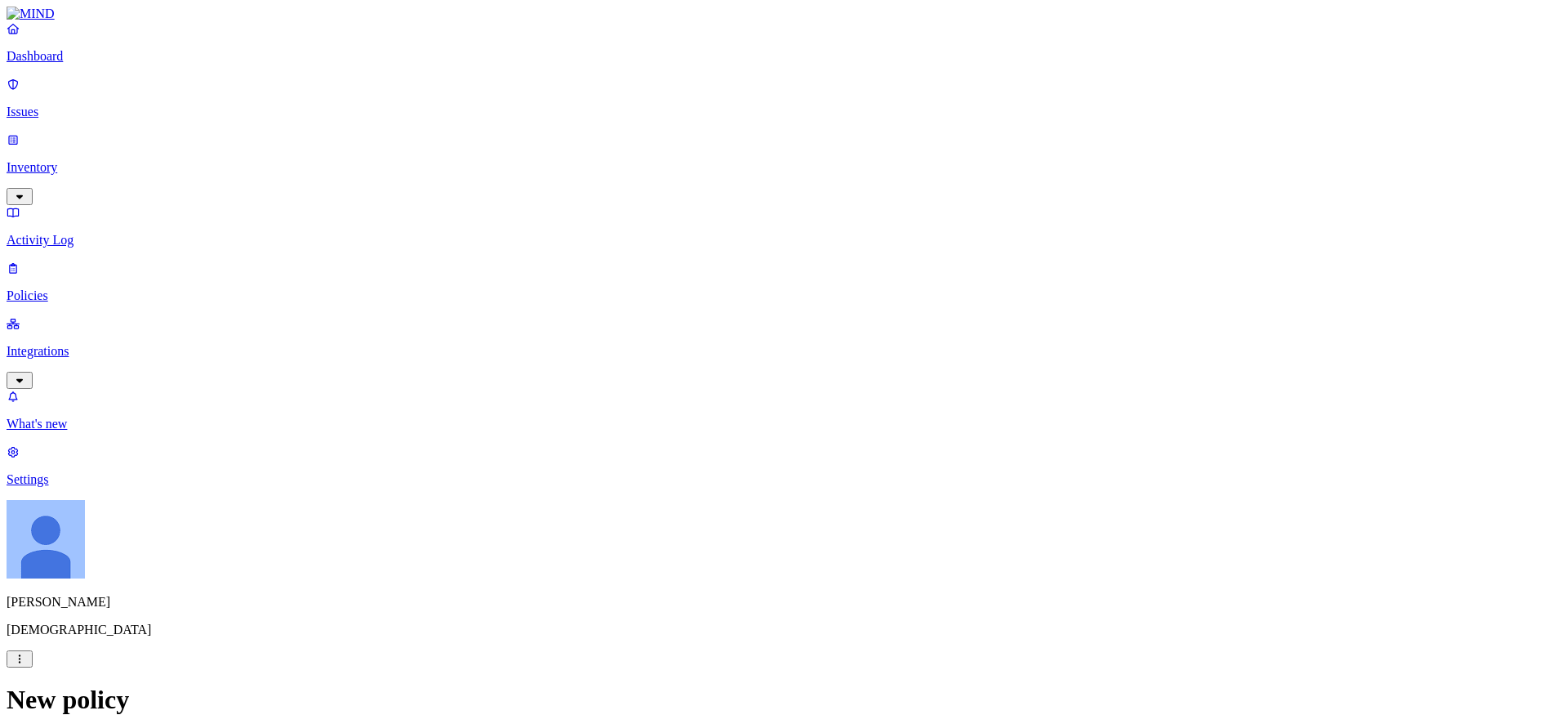
click at [784, 436] on label "OR" at bounding box center [775, 429] width 18 height 14
click at [789, 510] on label "File type" at bounding box center [777, 506] width 23 height 29
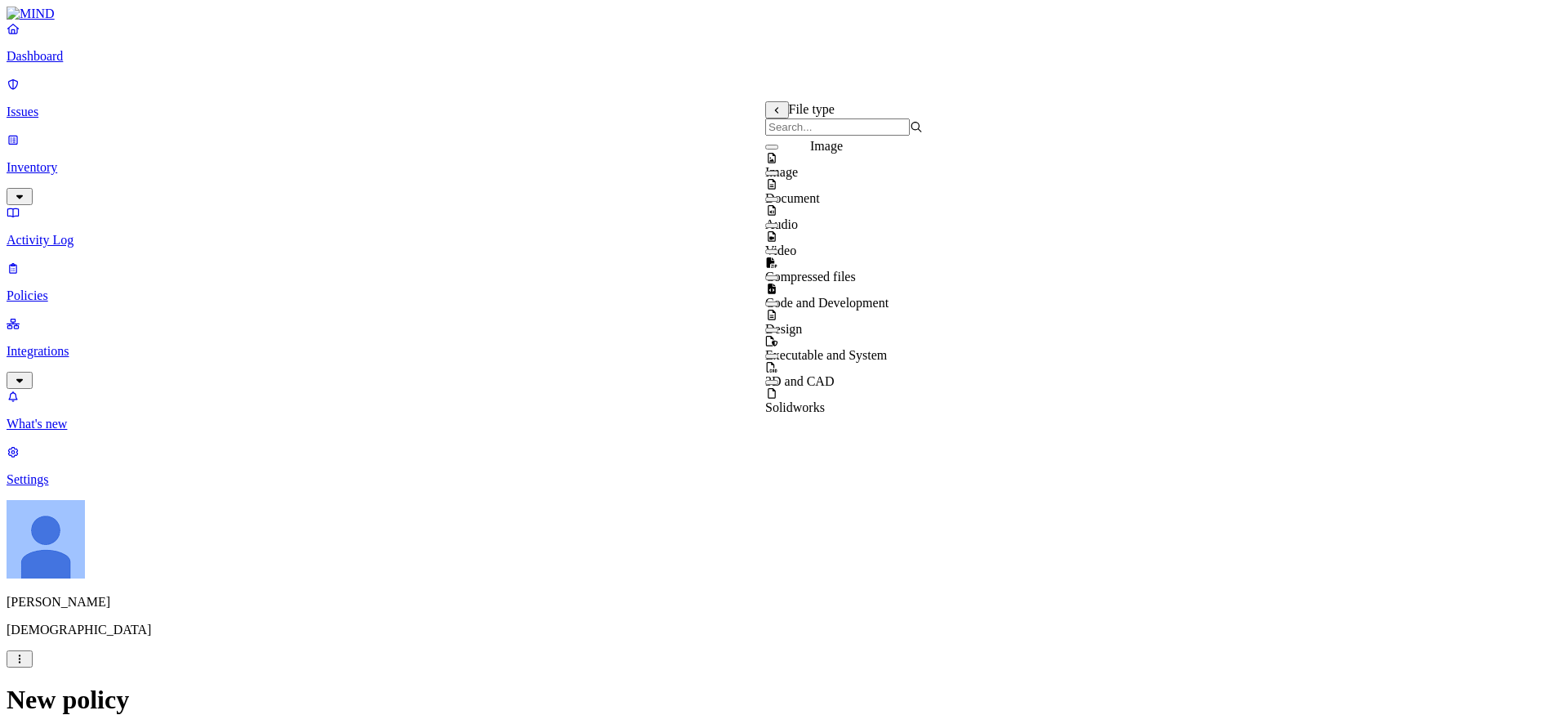
click at [798, 169] on span "Image" at bounding box center [782, 172] width 33 height 14
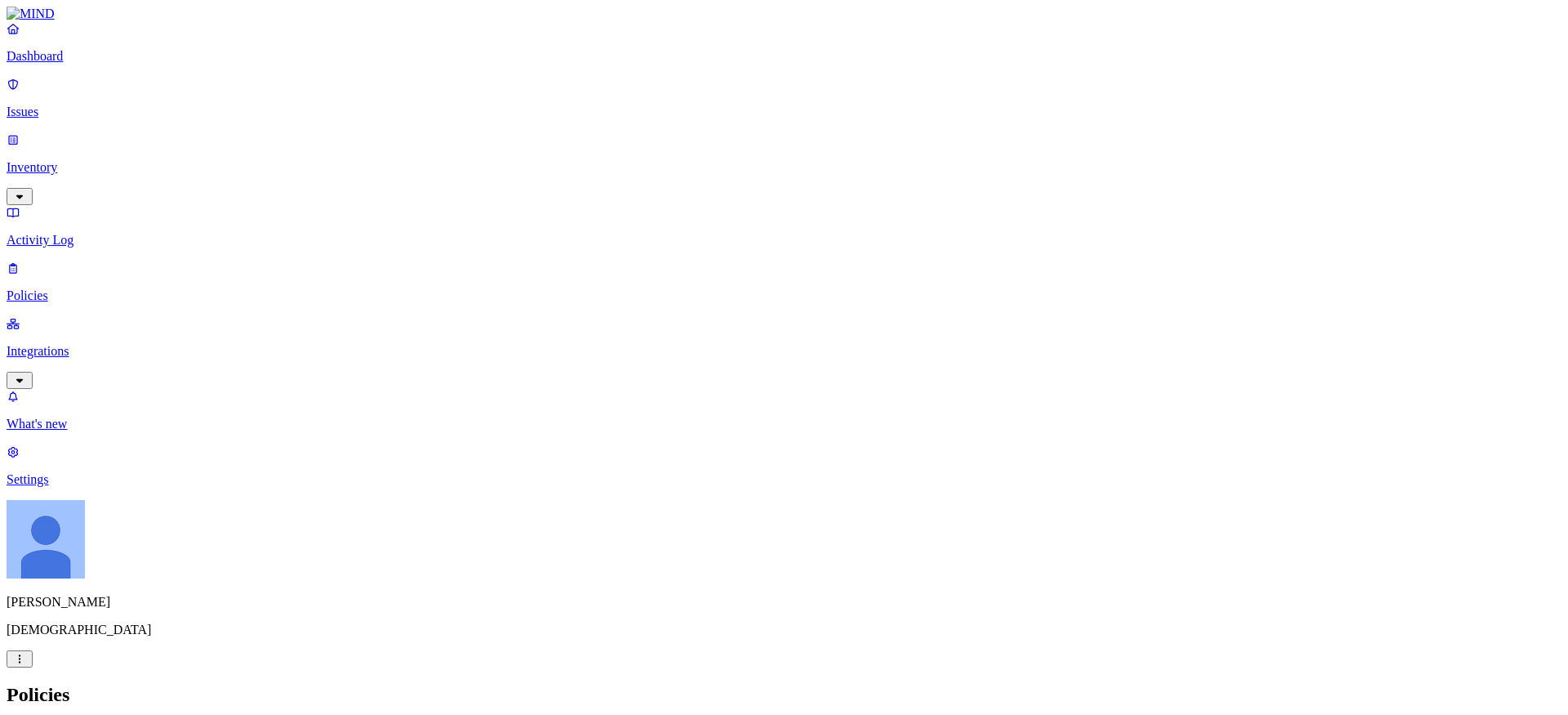
click at [750, 684] on h2 "Policies" at bounding box center [784, 694] width 1556 height 22
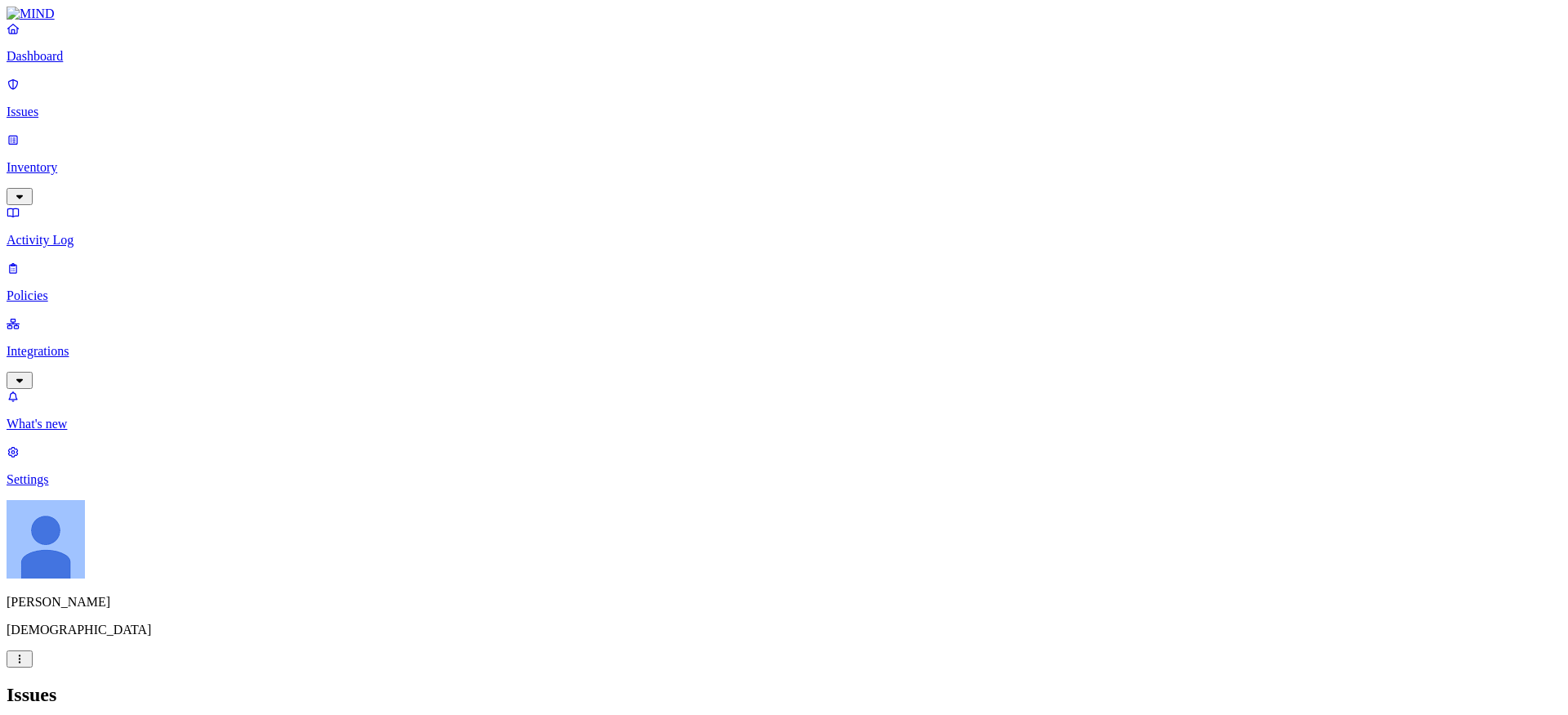
click at [54, 289] on p "Policies" at bounding box center [784, 296] width 1556 height 15
click at [72, 316] on link "Integrations" at bounding box center [784, 350] width 1556 height 70
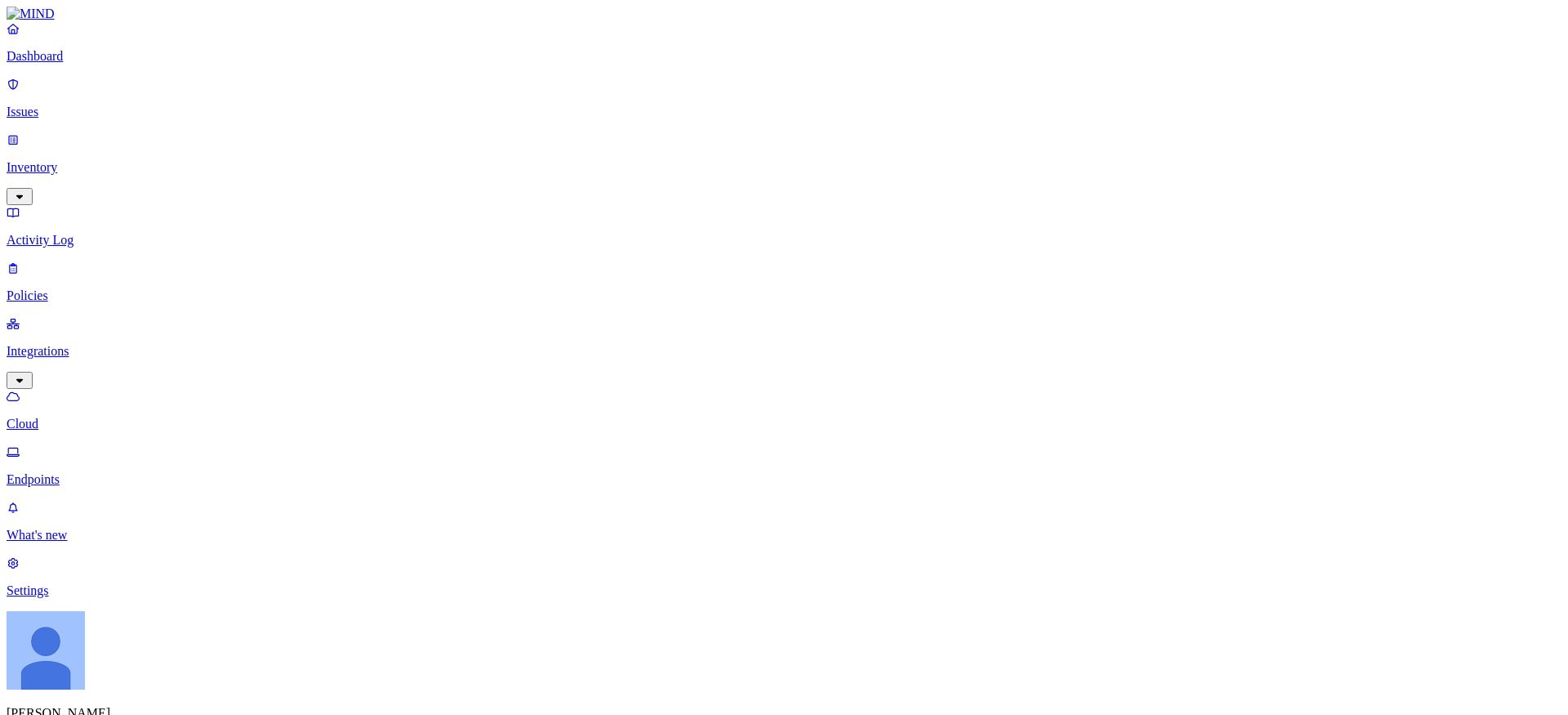
click at [78, 472] on p "Endpoints" at bounding box center [784, 479] width 1556 height 15
click at [75, 289] on p "Policies" at bounding box center [784, 296] width 1556 height 15
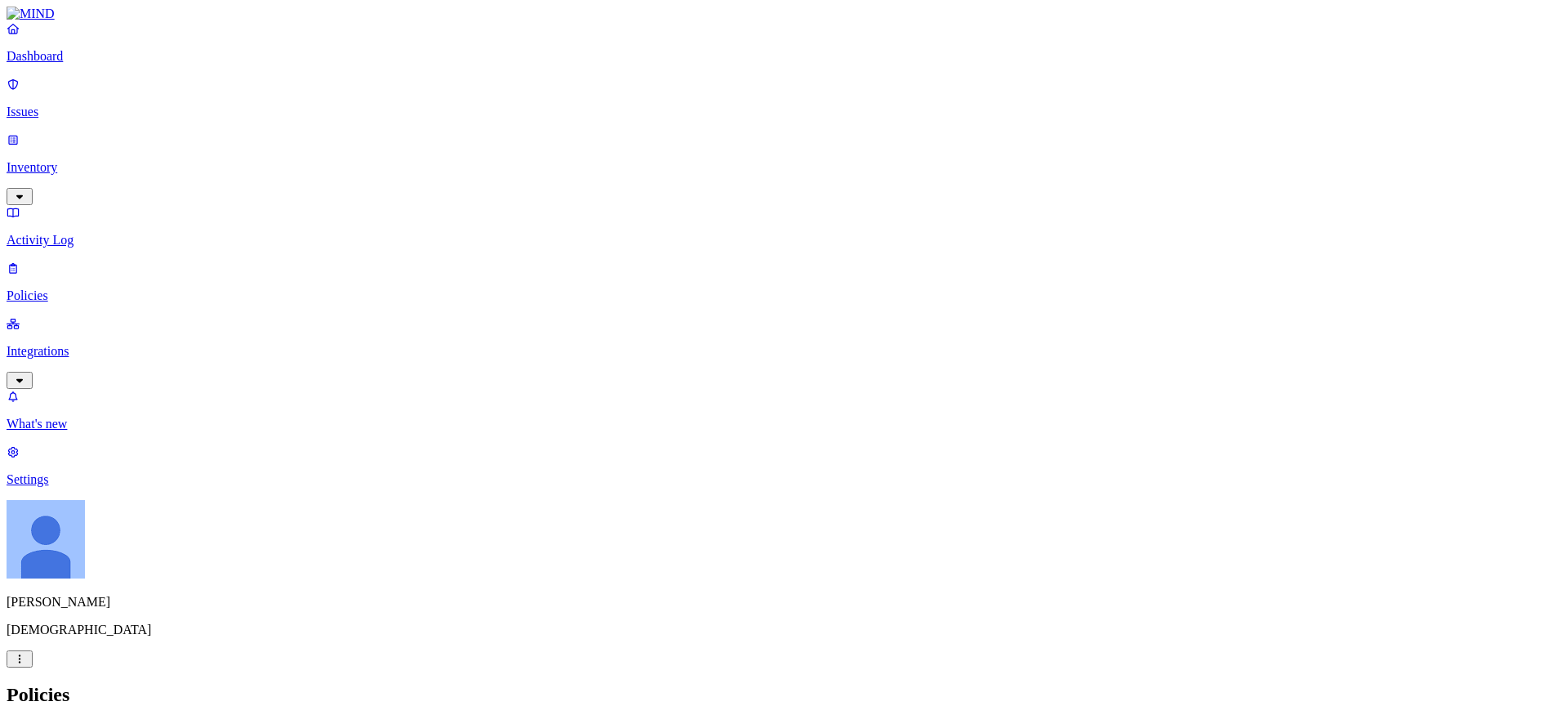
click at [54, 487] on p "Settings" at bounding box center [784, 479] width 1556 height 15
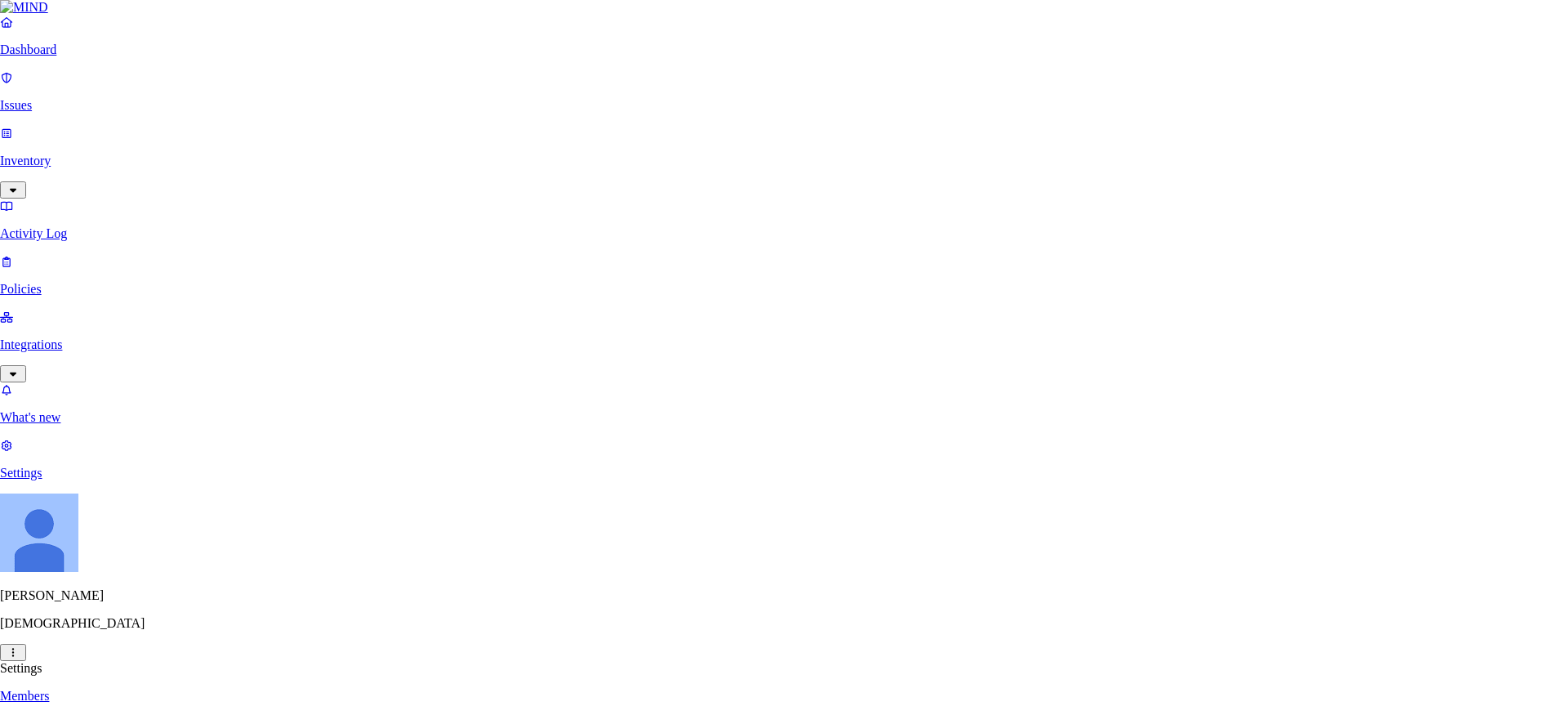
type input "notion.so"
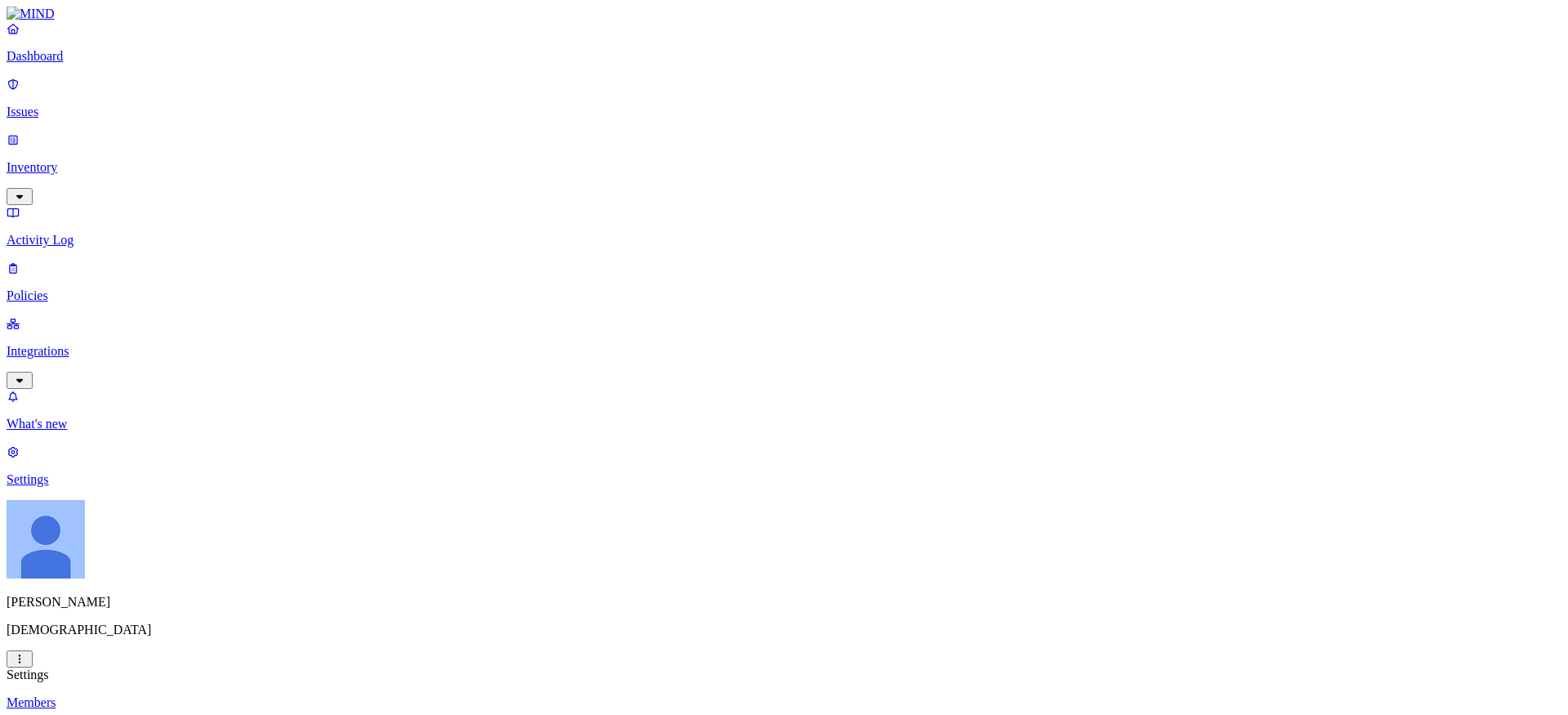
click at [49, 105] on p "Issues" at bounding box center [784, 112] width 1556 height 15
click at [90, 289] on p "Policies" at bounding box center [784, 296] width 1556 height 15
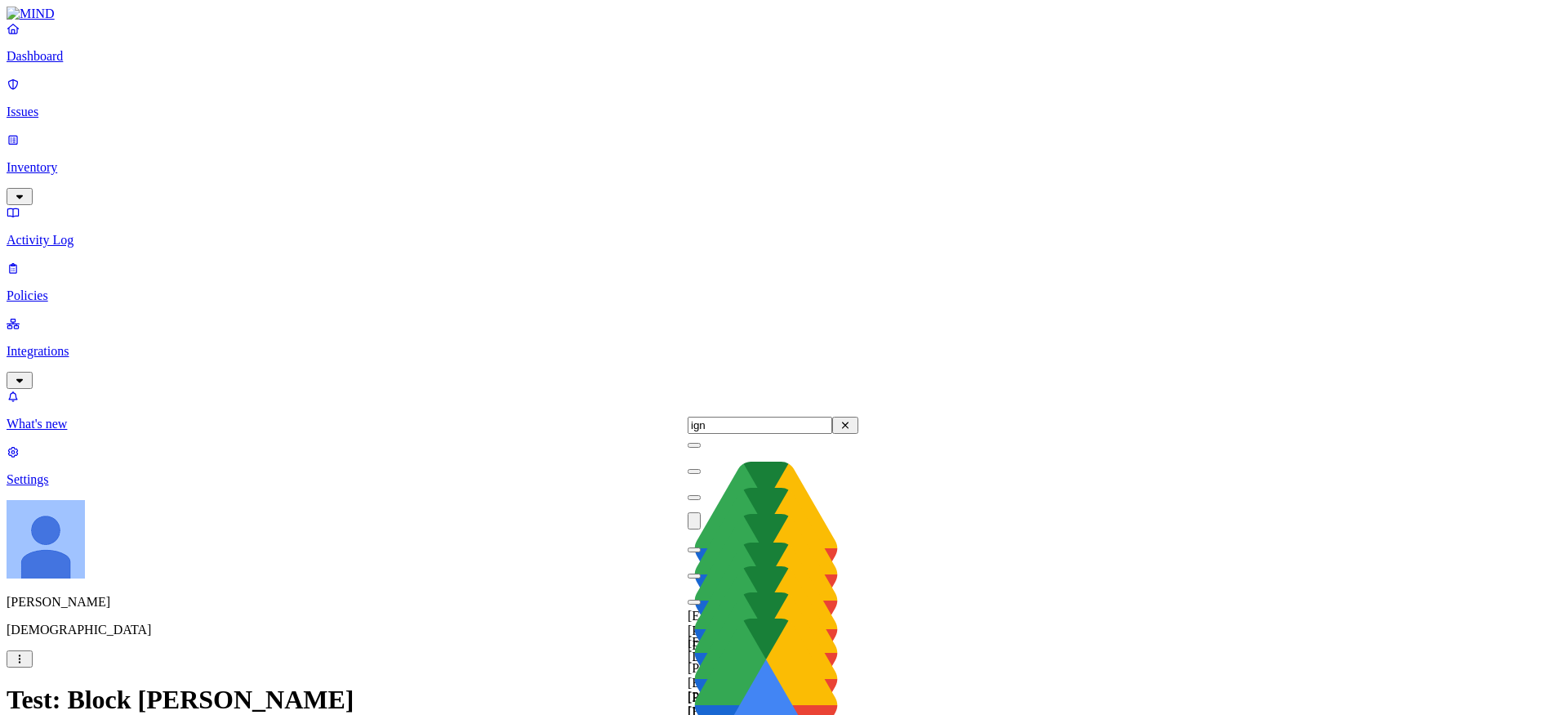
type input "igna"
type input "racha"
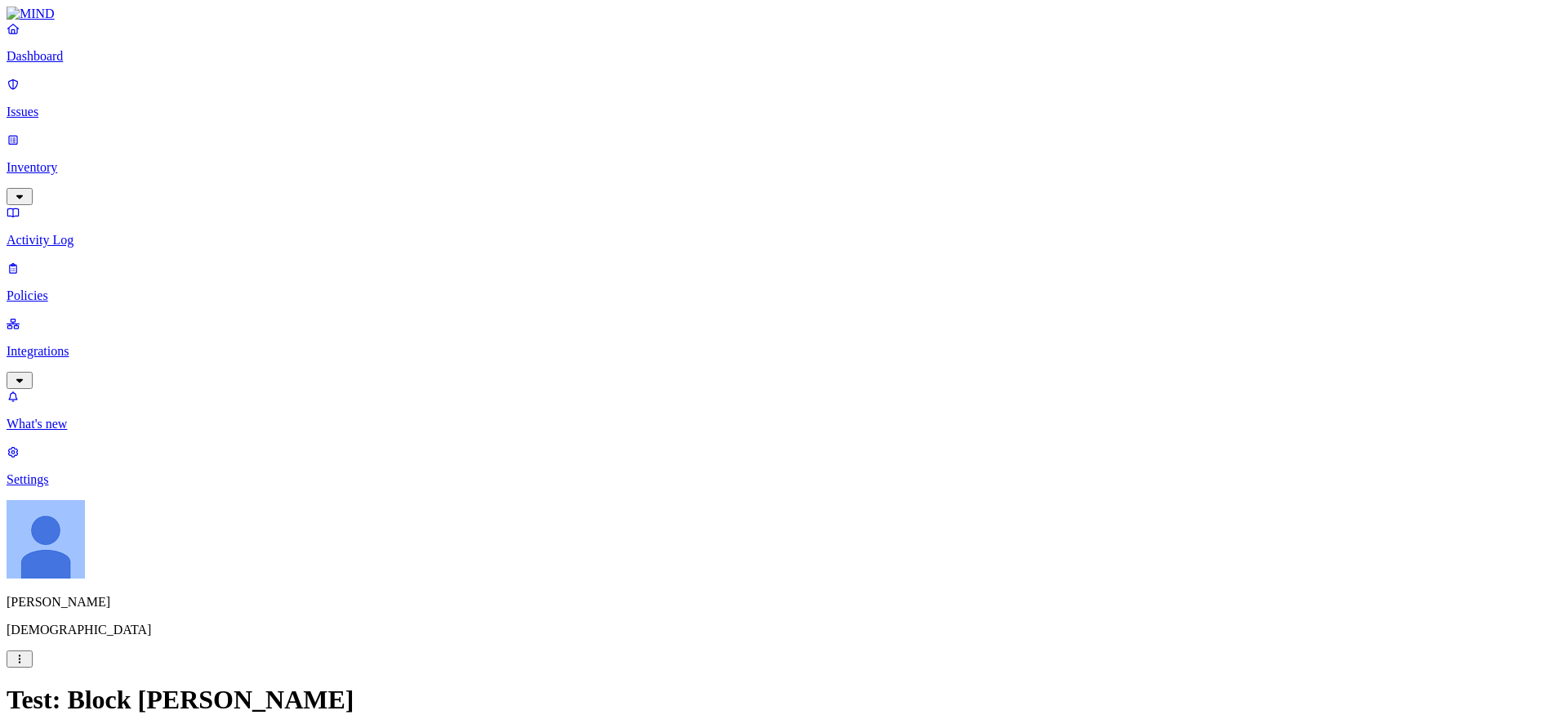
scroll to position [853, 0]
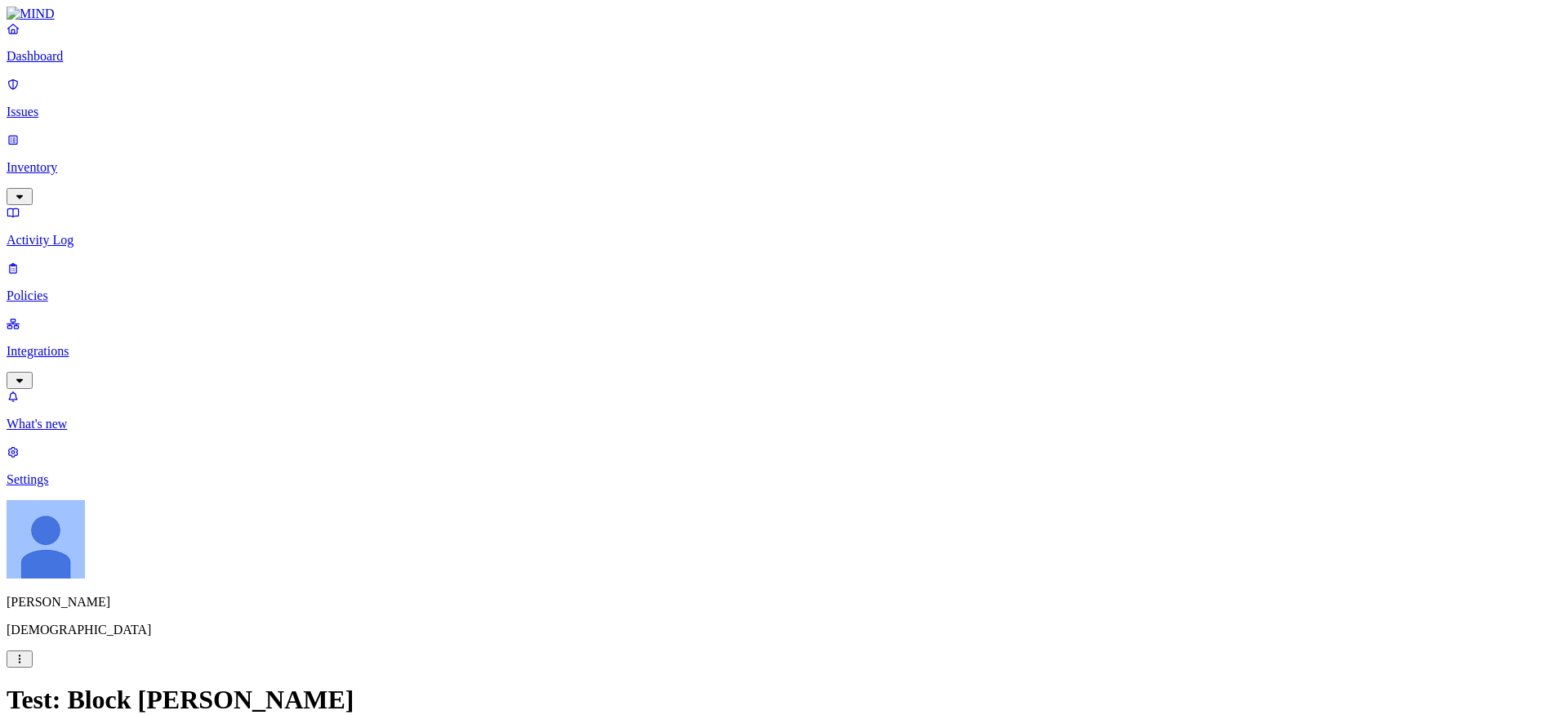
scroll to position [328, 0]
click at [729, 480] on label "Web Domain" at bounding box center [718, 477] width 42 height 29
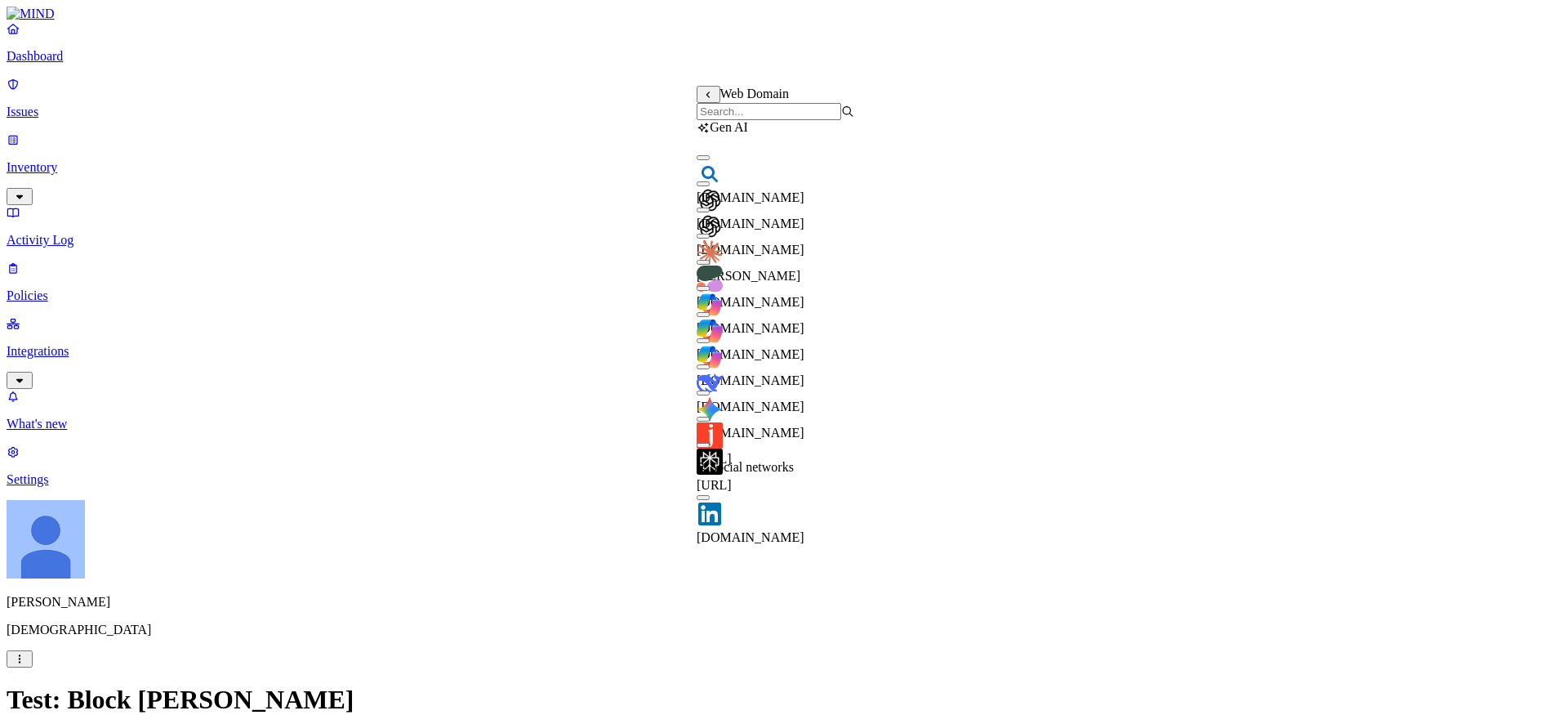
click at [774, 120] on input "search" at bounding box center [769, 111] width 144 height 17
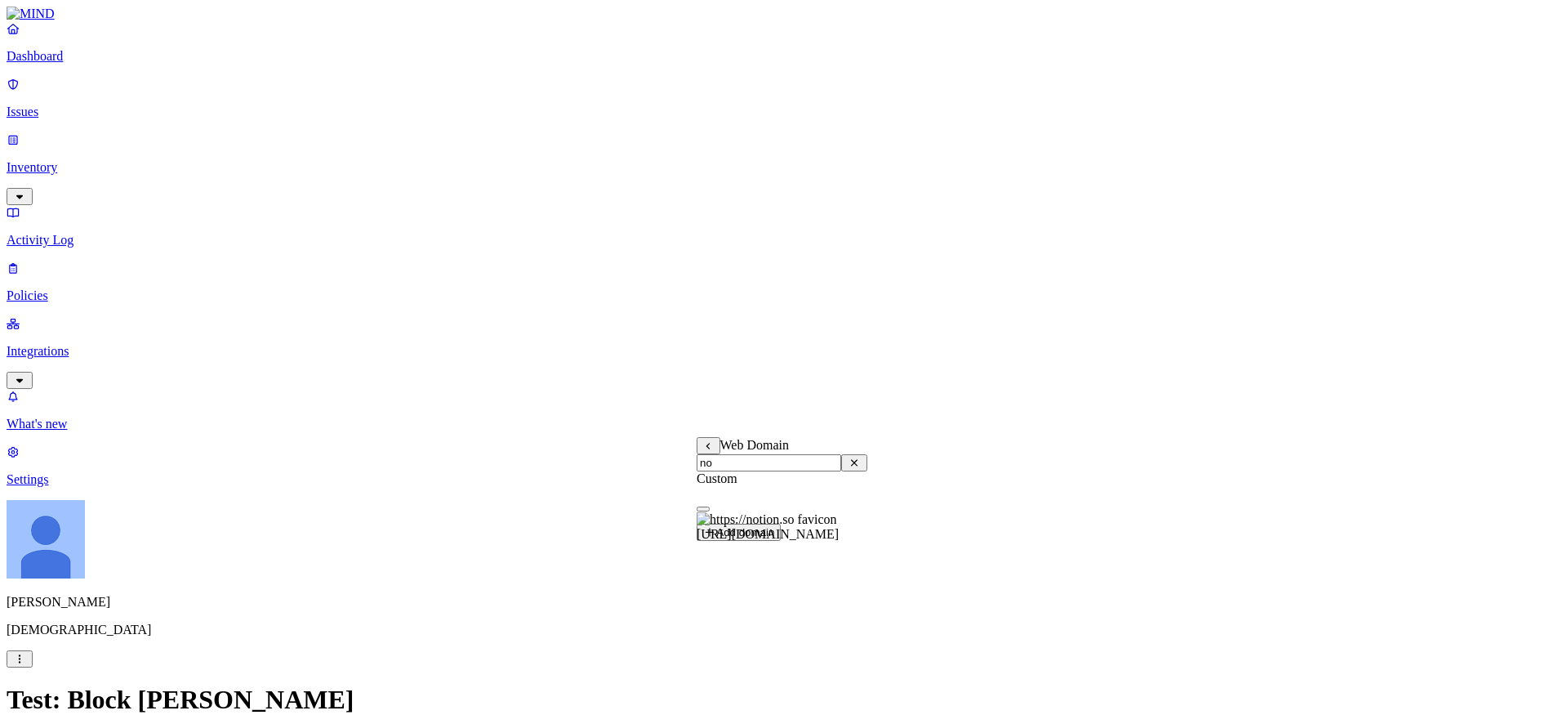
type input "no"
click at [783, 529] on span "https://notion.so" at bounding box center [768, 534] width 142 height 14
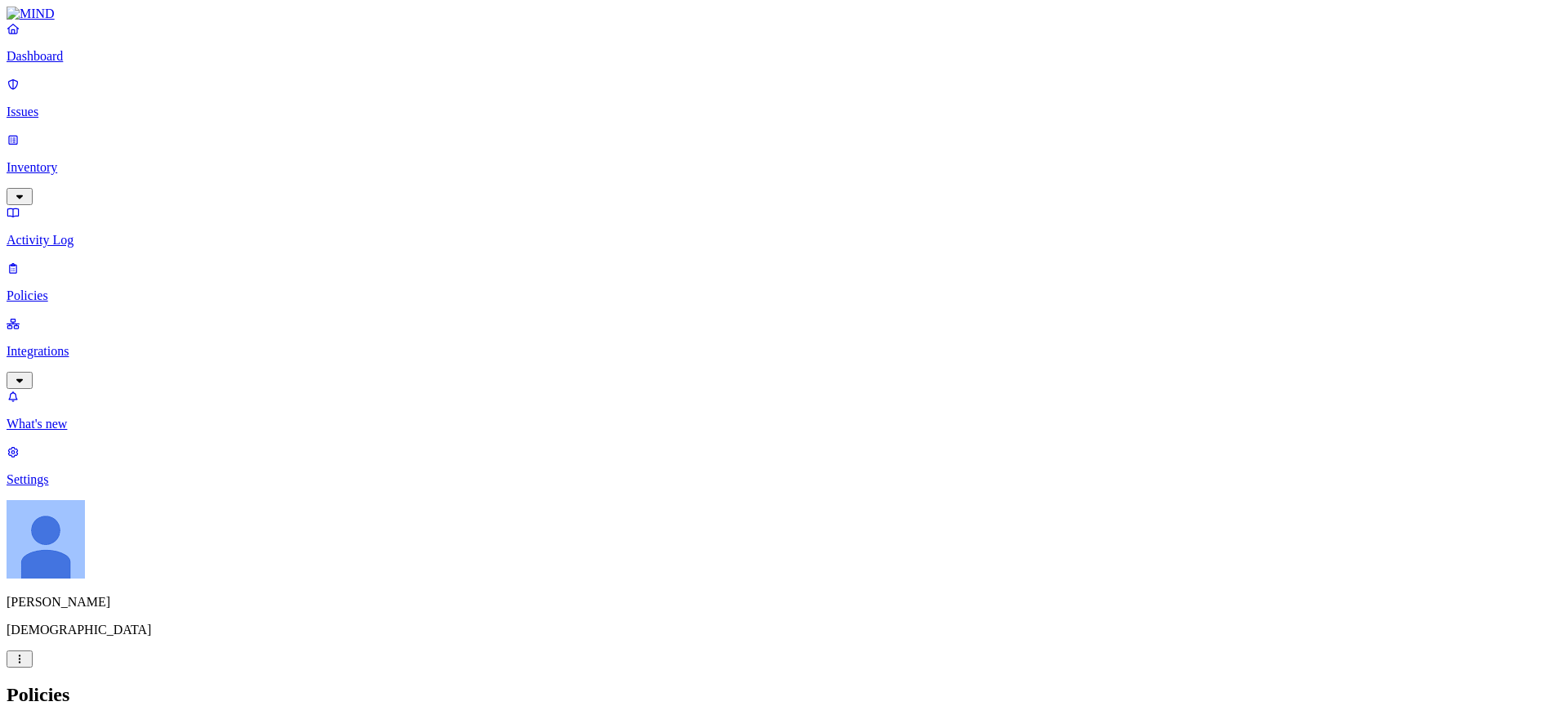
scroll to position [14, 0]
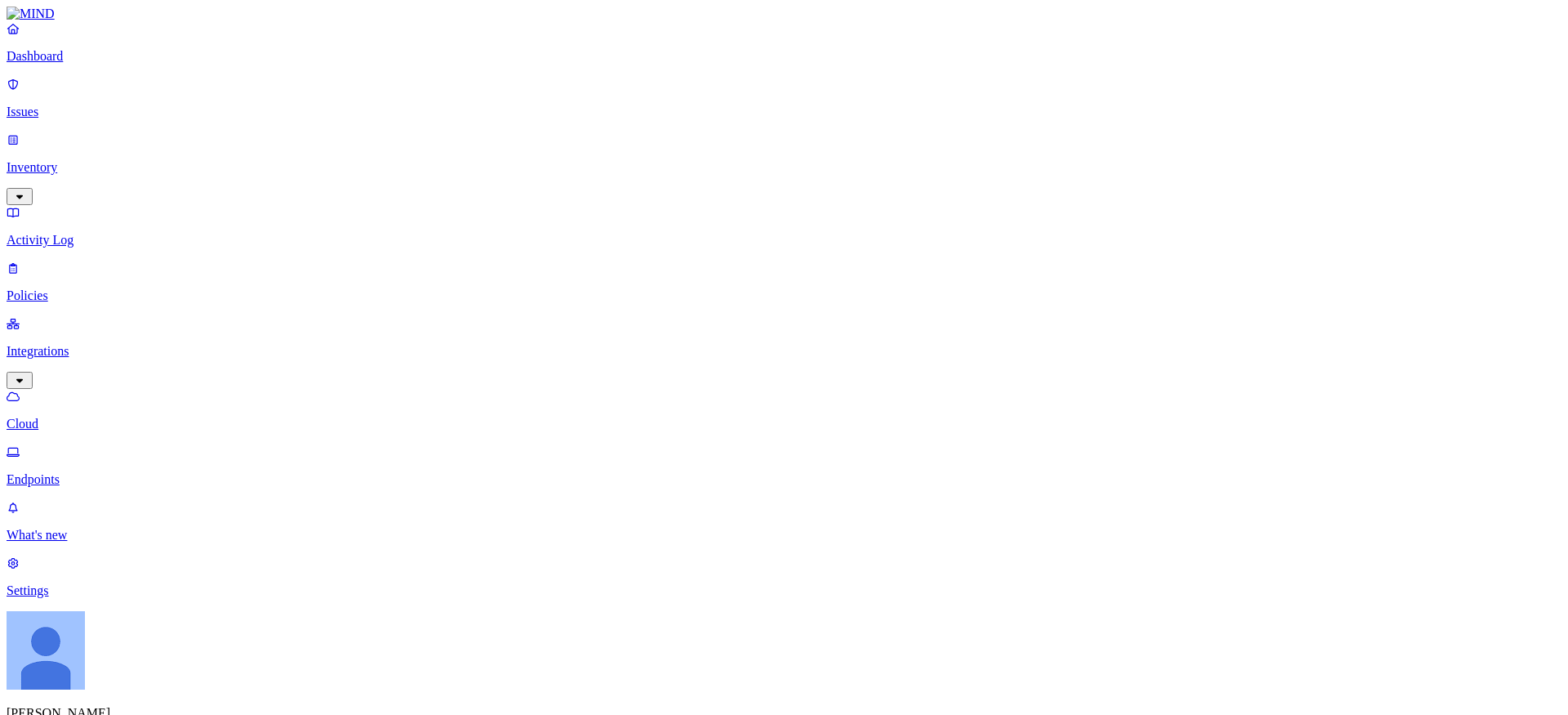
scroll to position [424, 0]
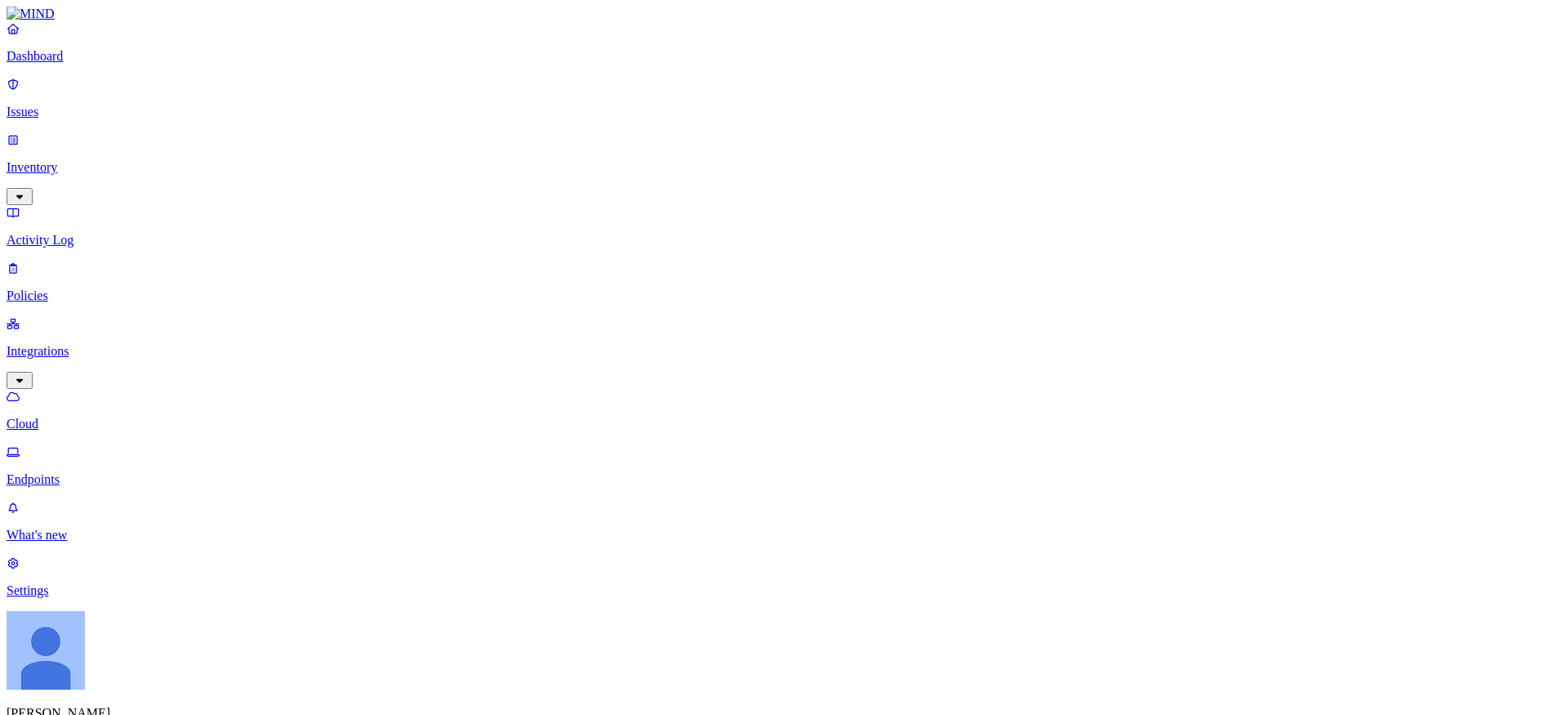
type input "[PERSON_NAME]"
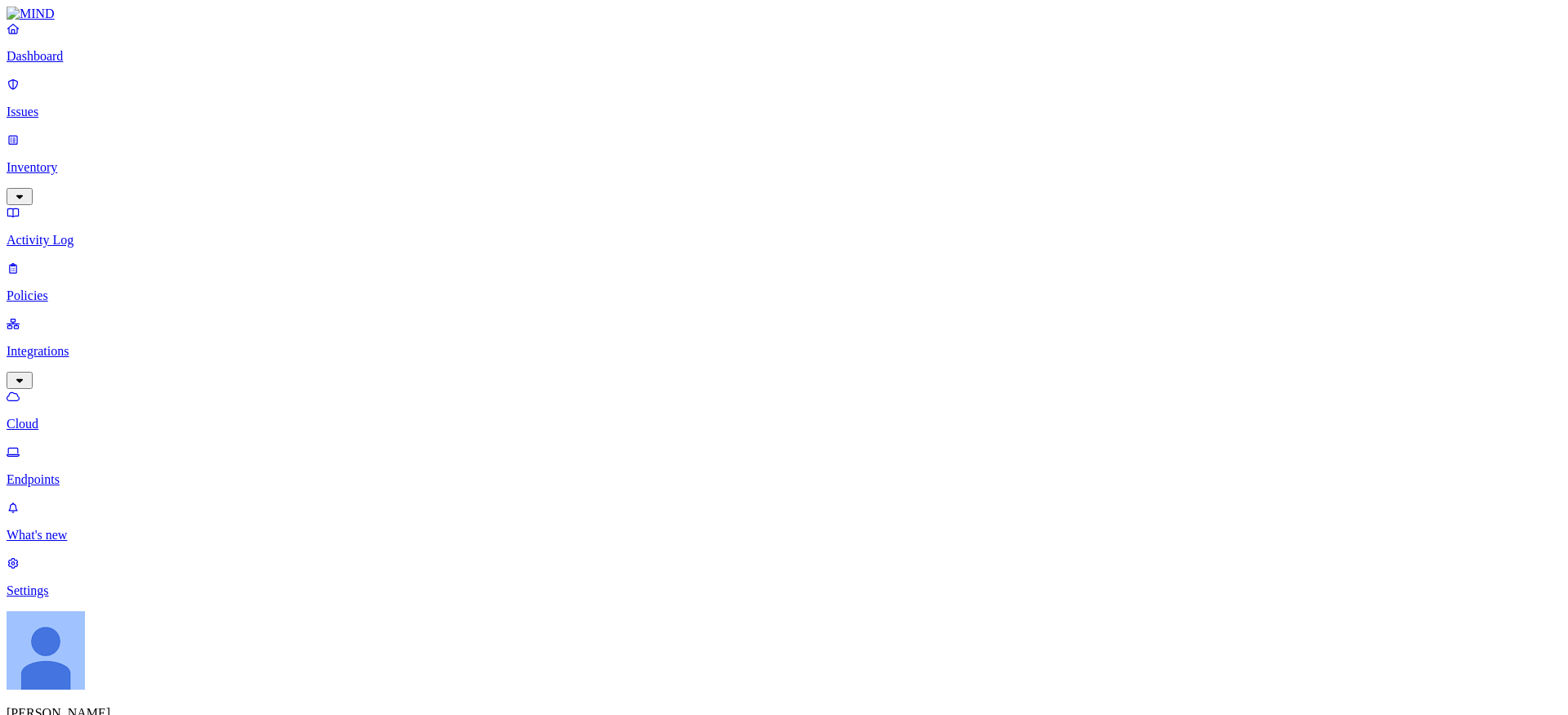
copy span "[PERSON_NAME][EMAIL_ADDRESS][DOMAIN_NAME]"
click at [78, 105] on p "Issues" at bounding box center [784, 112] width 1556 height 15
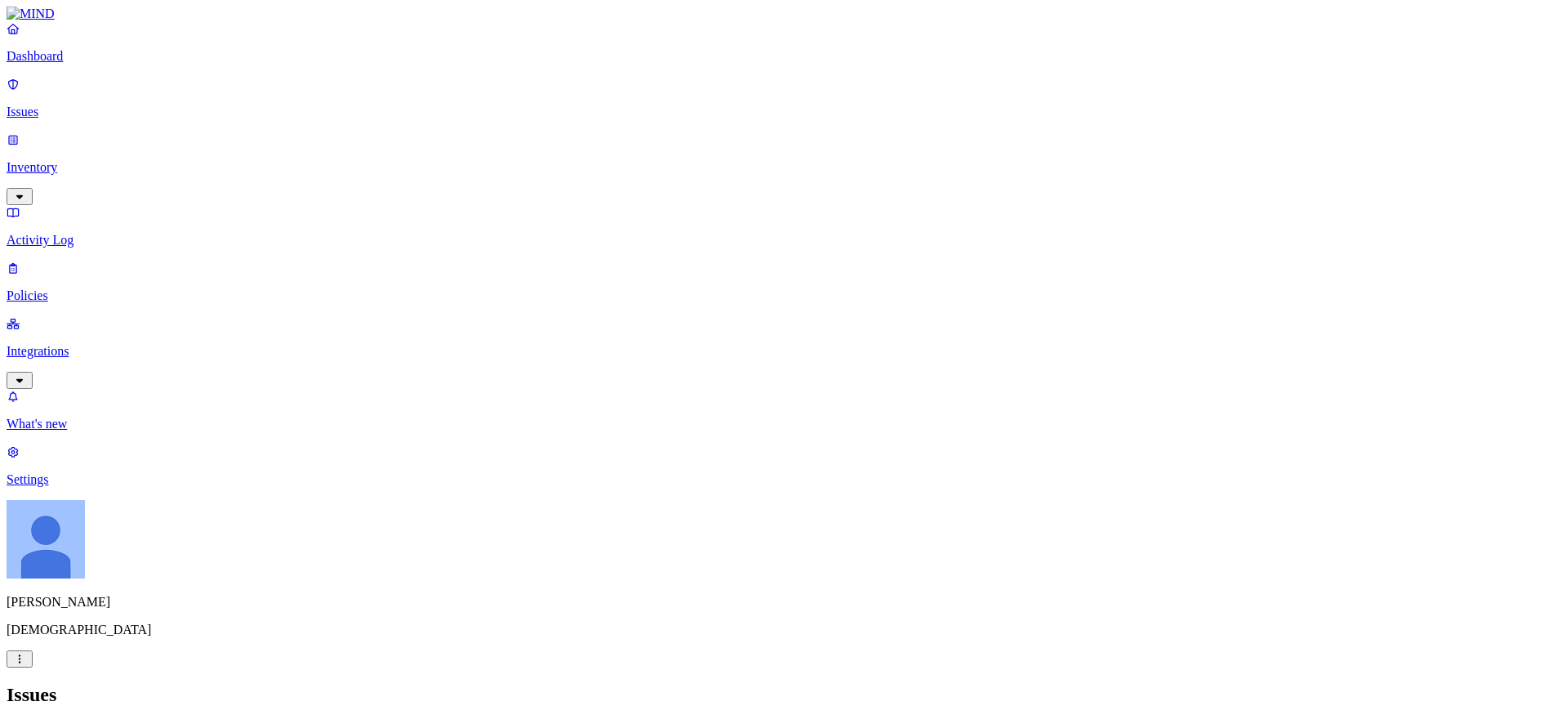
click at [51, 344] on p "Integrations" at bounding box center [784, 351] width 1556 height 15
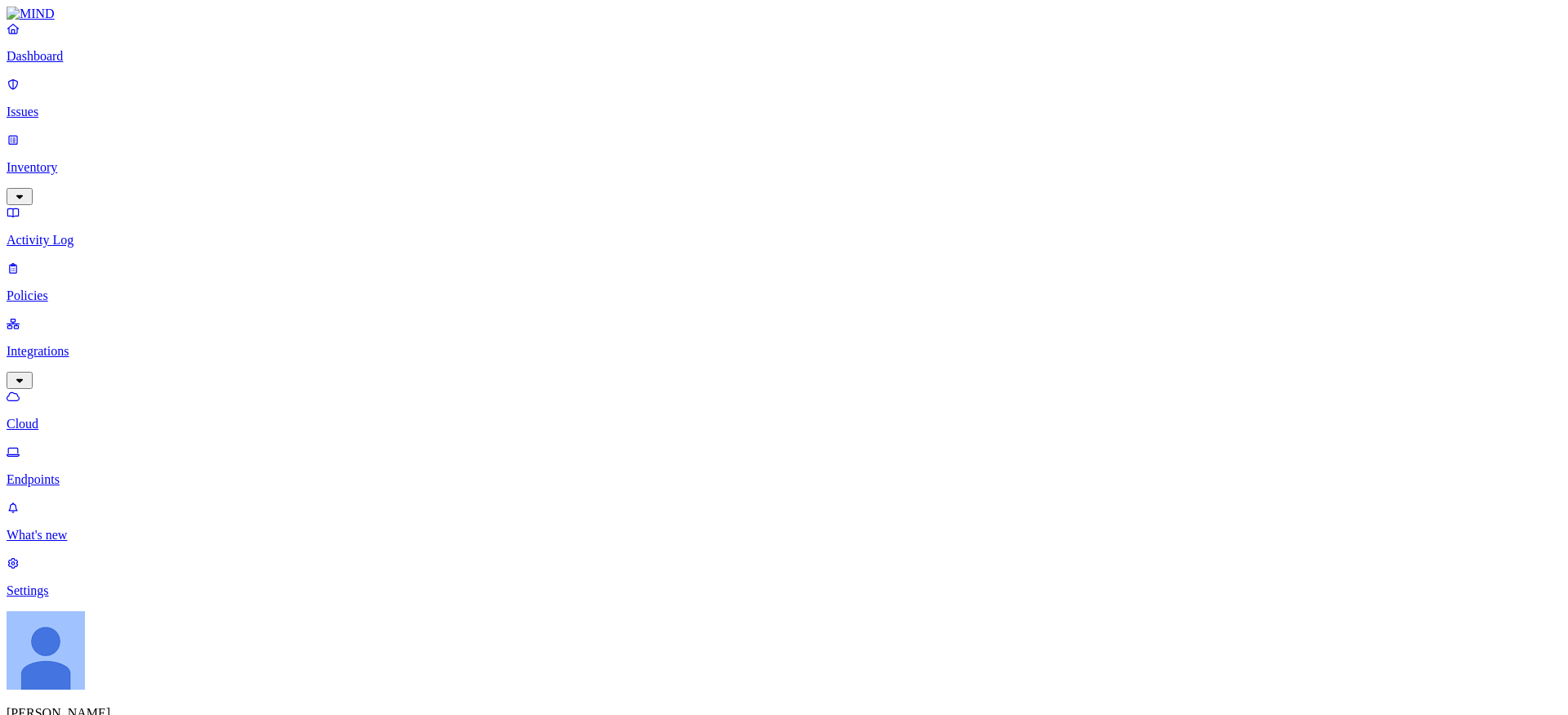
click at [64, 472] on p "Endpoints" at bounding box center [784, 479] width 1556 height 15
type input "[PERSON_NAME]"
